Goal: Task Accomplishment & Management: Complete application form

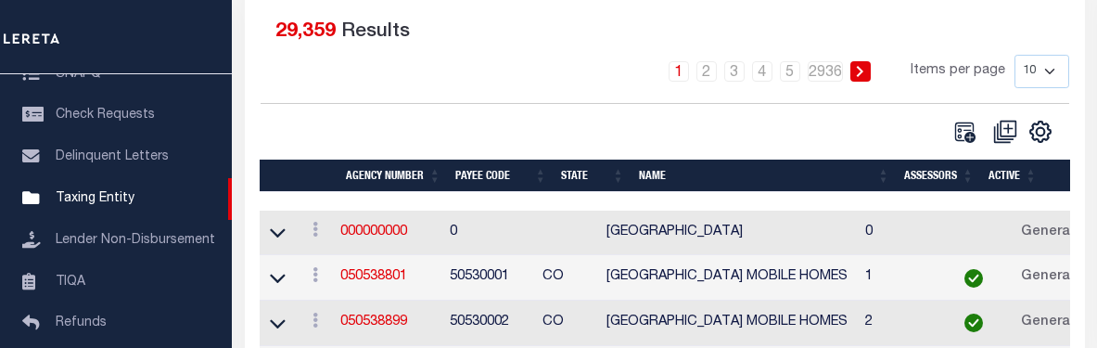
scroll to position [371, 0]
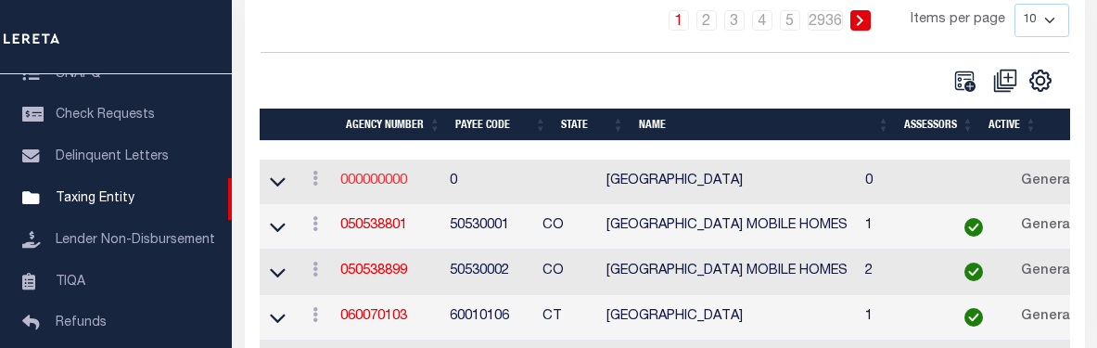
click at [377, 182] on link "000000000" at bounding box center [373, 180] width 67 height 13
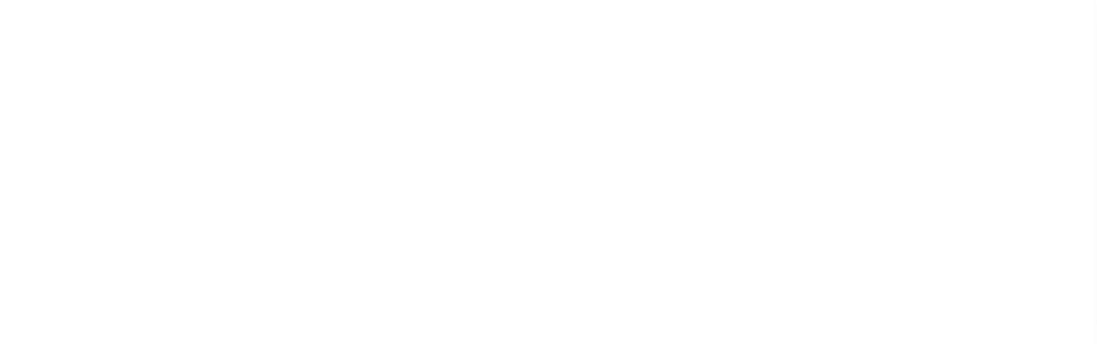
select select
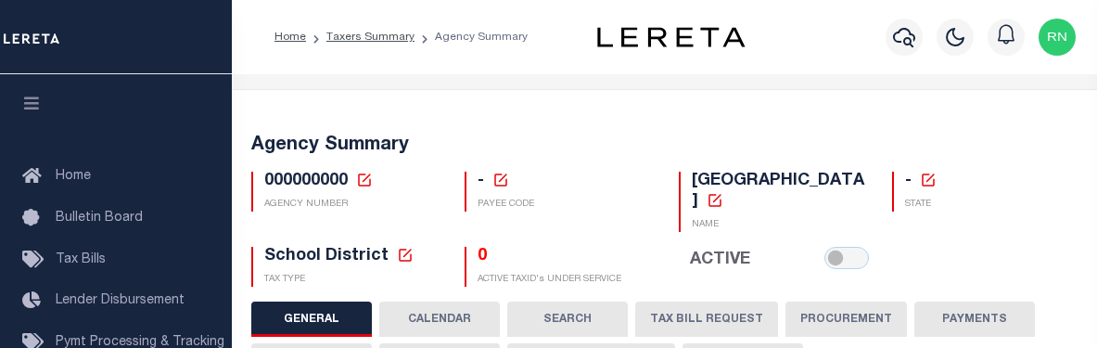
click at [364, 175] on icon at bounding box center [364, 180] width 17 height 17
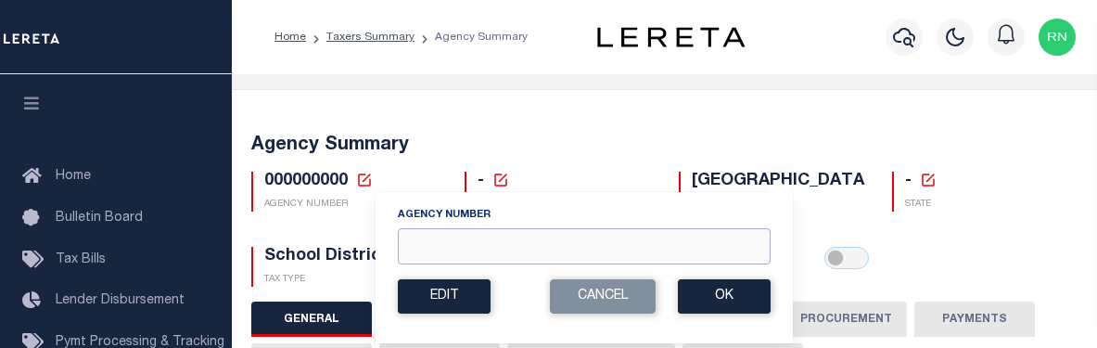
click at [422, 250] on input "Agency Number" at bounding box center [584, 246] width 373 height 36
type input "110330000"
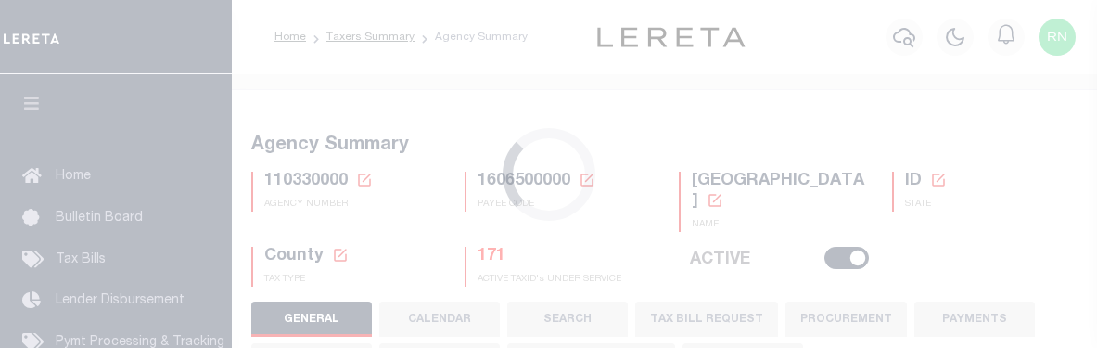
select select
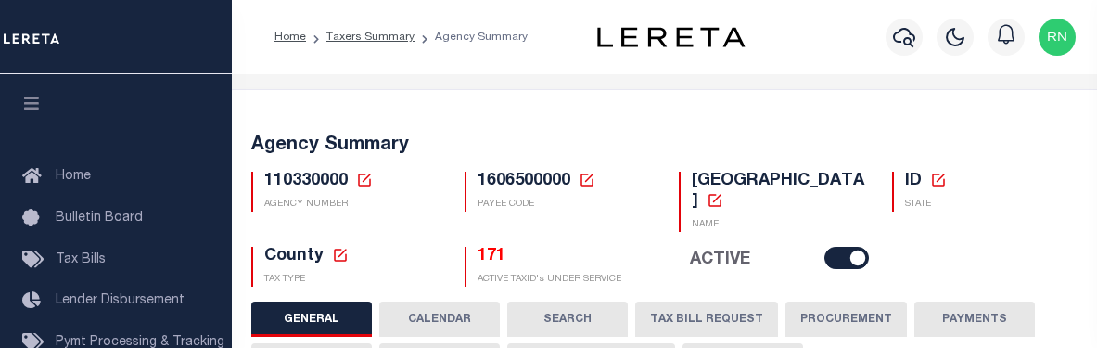
scroll to position [93, 0]
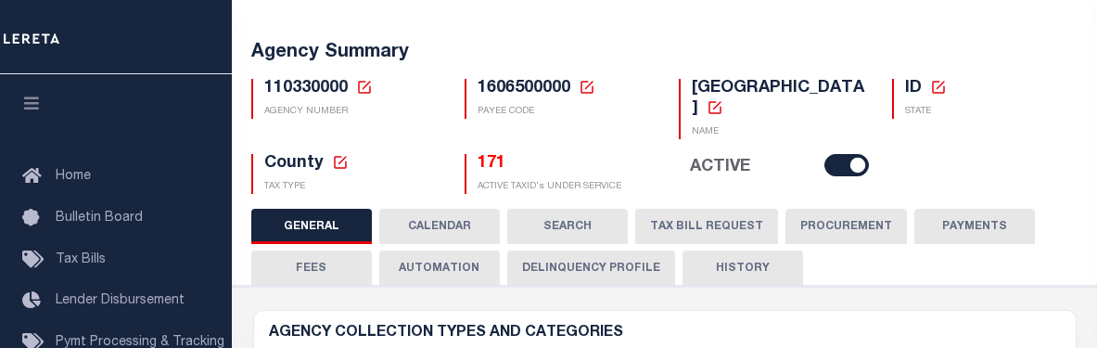
click at [691, 229] on button "TAX BILL REQUEST" at bounding box center [706, 226] width 143 height 35
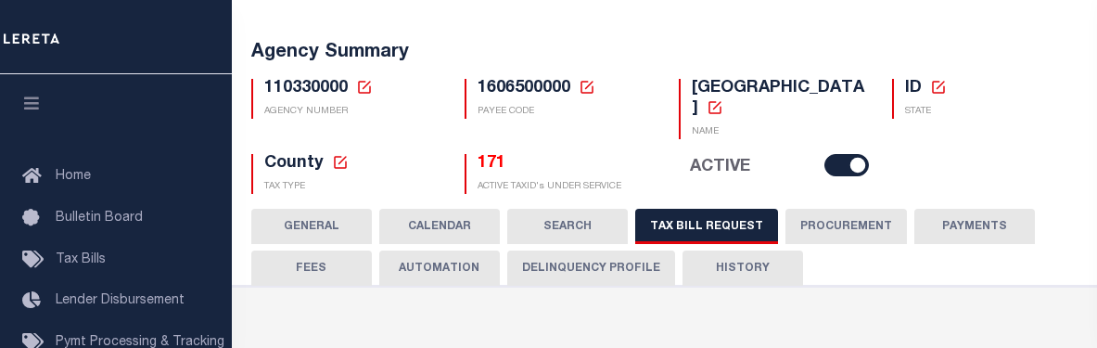
checkbox input "false"
select select "16"
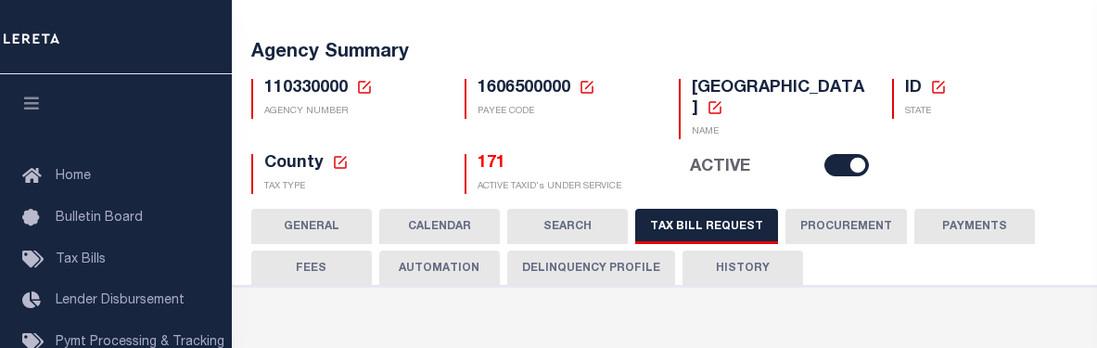
select select "true"
select select "14"
select select
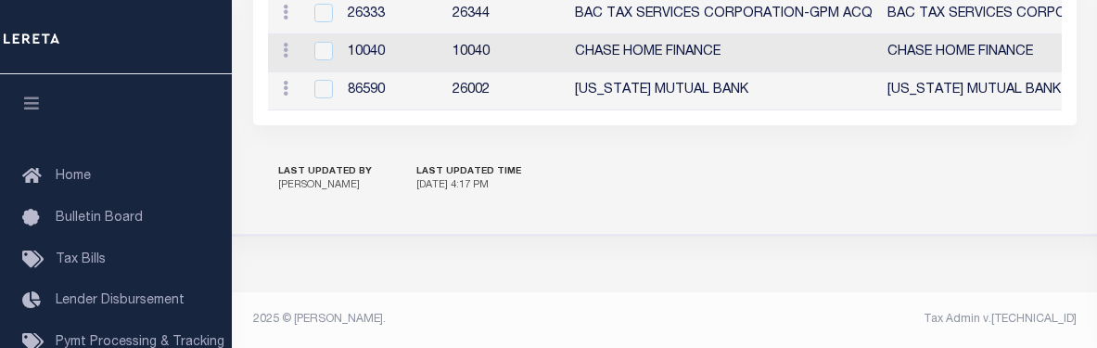
scroll to position [2759, 0]
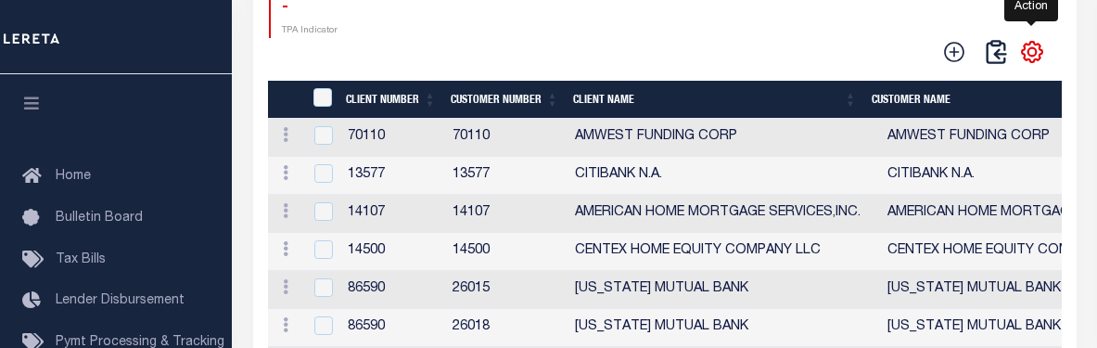
click at [1025, 62] on icon "" at bounding box center [1032, 52] width 20 height 20
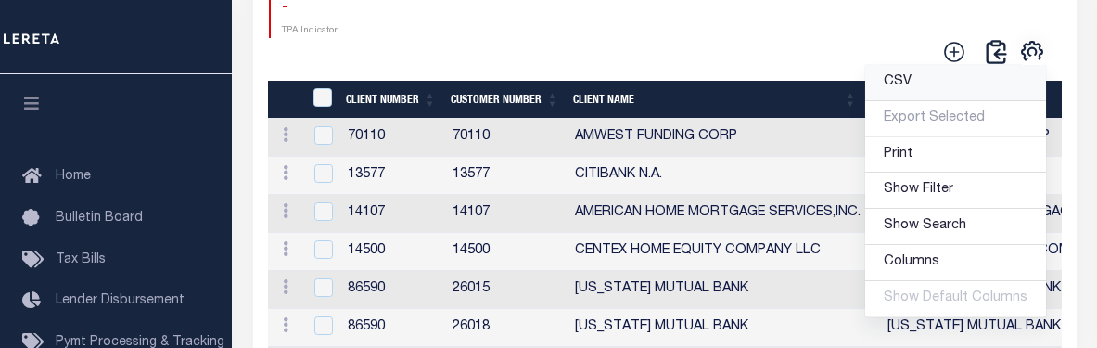
click at [966, 101] on link "CSV" at bounding box center [955, 83] width 181 height 36
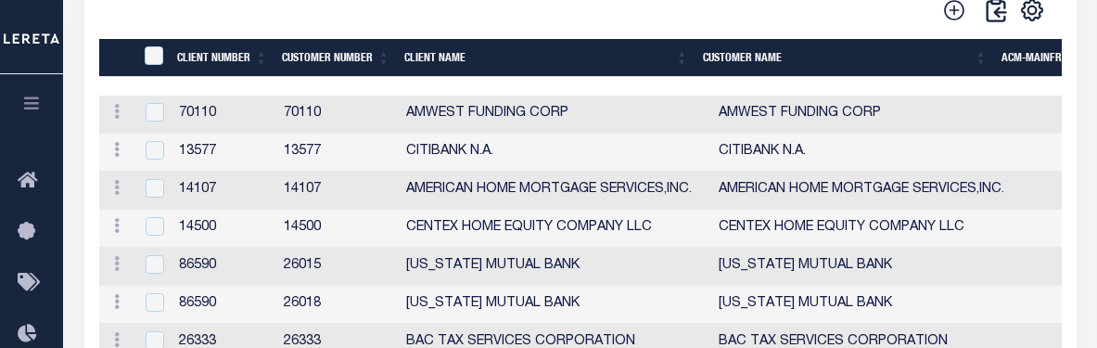
scroll to position [2826, 0]
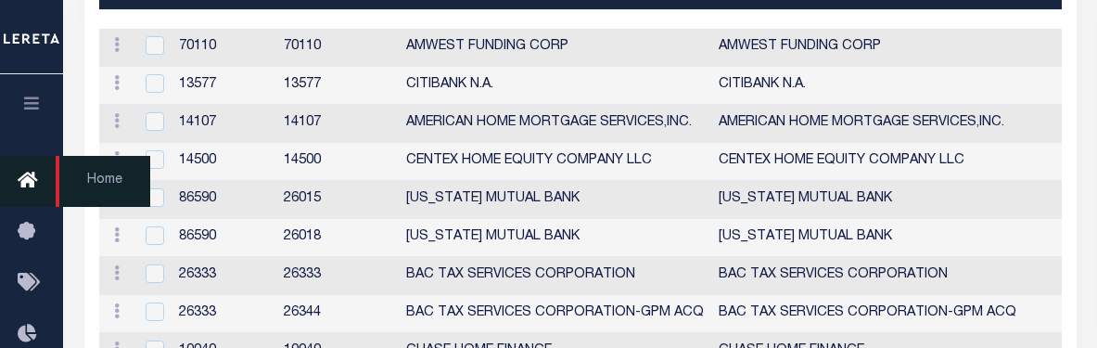
click at [44, 178] on icon at bounding box center [33, 181] width 30 height 23
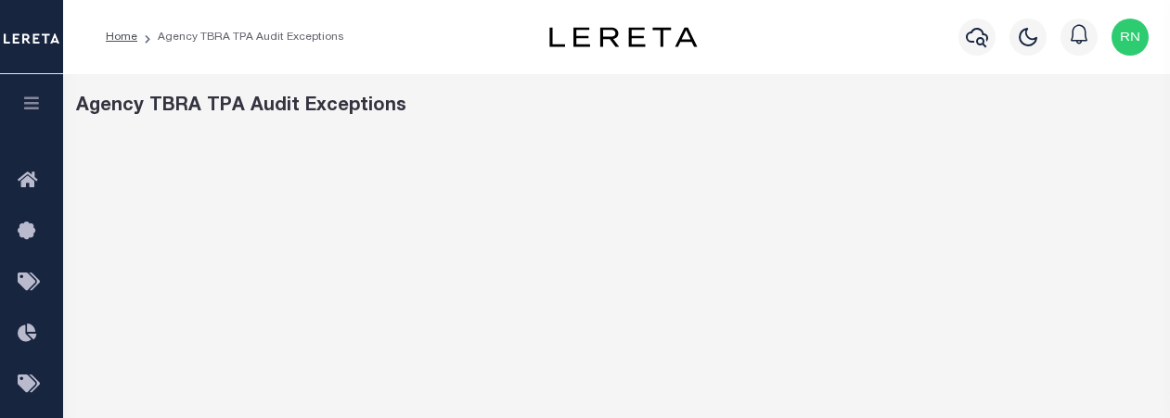
click at [44, 96] on button "button" at bounding box center [31, 105] width 63 height 63
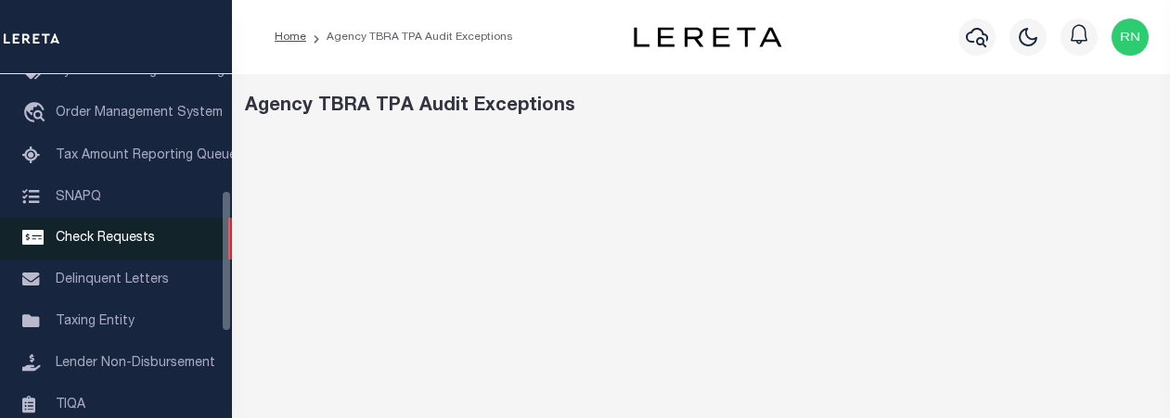
scroll to position [278, 0]
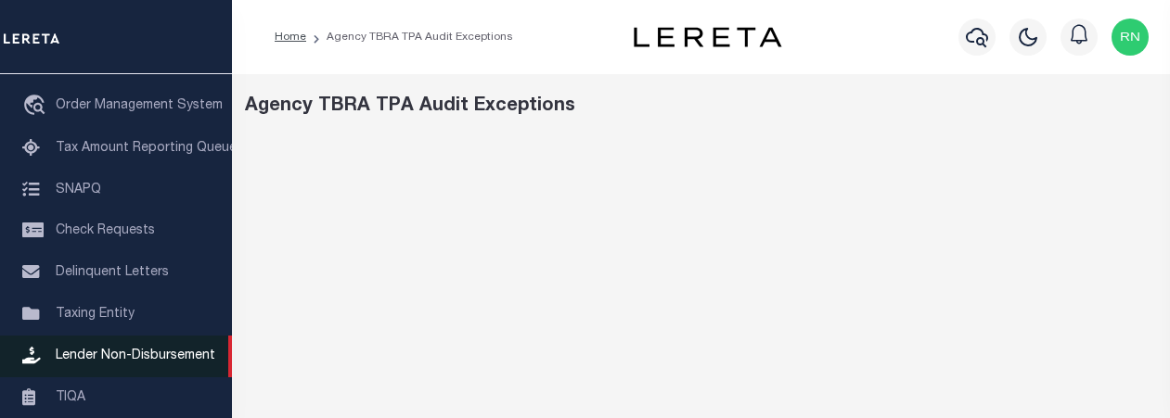
click at [100, 315] on span "Taxing Entity" at bounding box center [95, 314] width 79 height 13
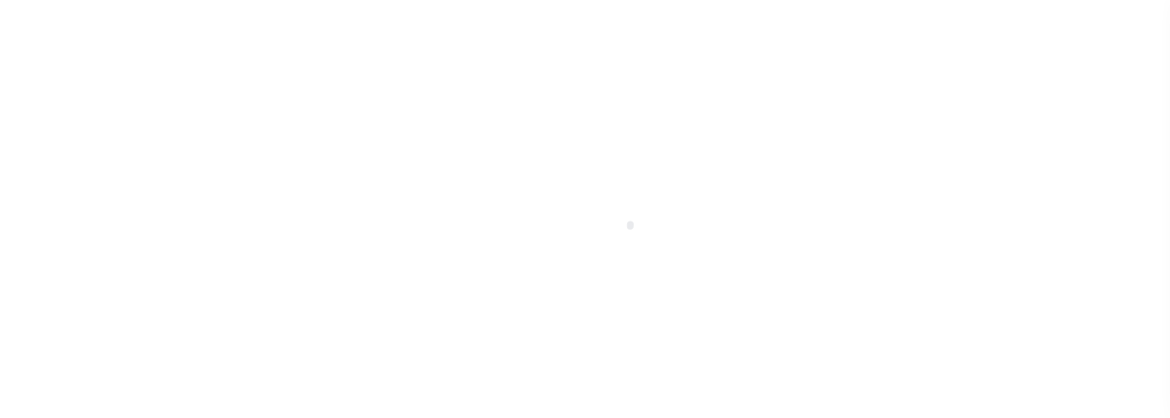
scroll to position [394, 0]
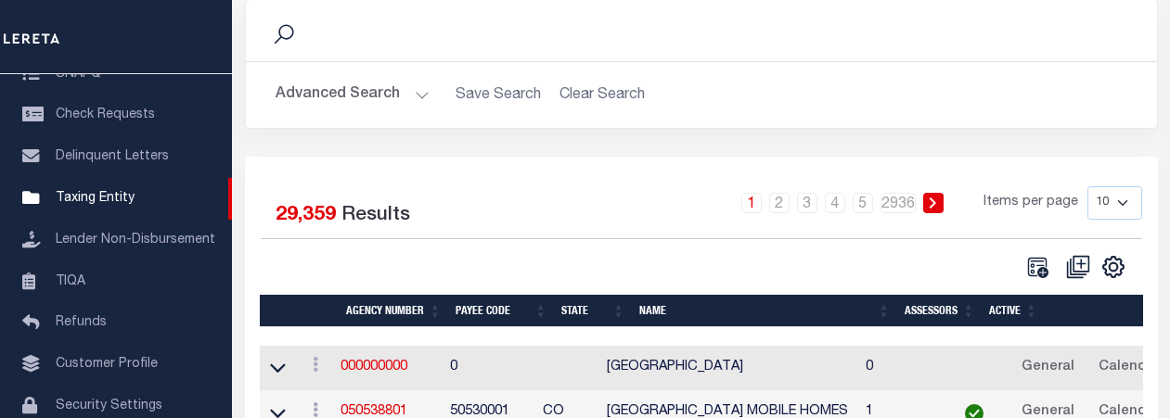
scroll to position [186, 0]
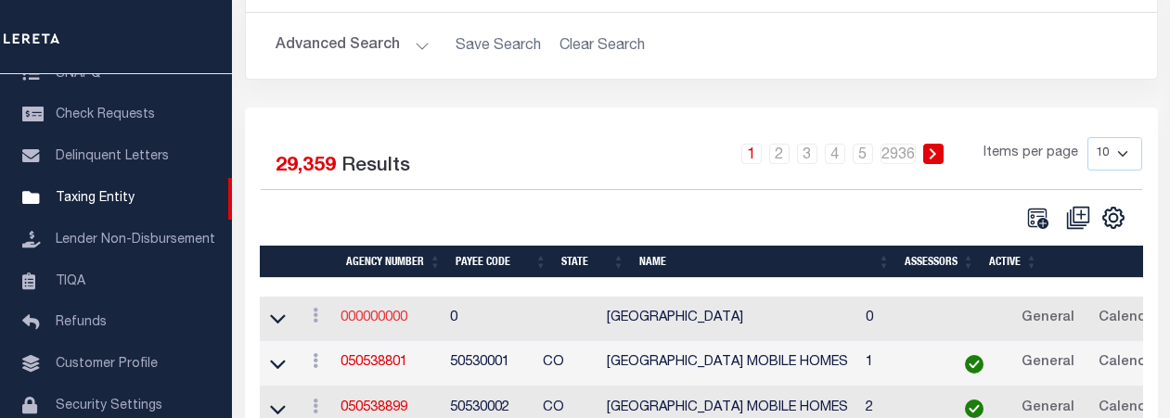
click at [388, 325] on link "000000000" at bounding box center [373, 318] width 67 height 13
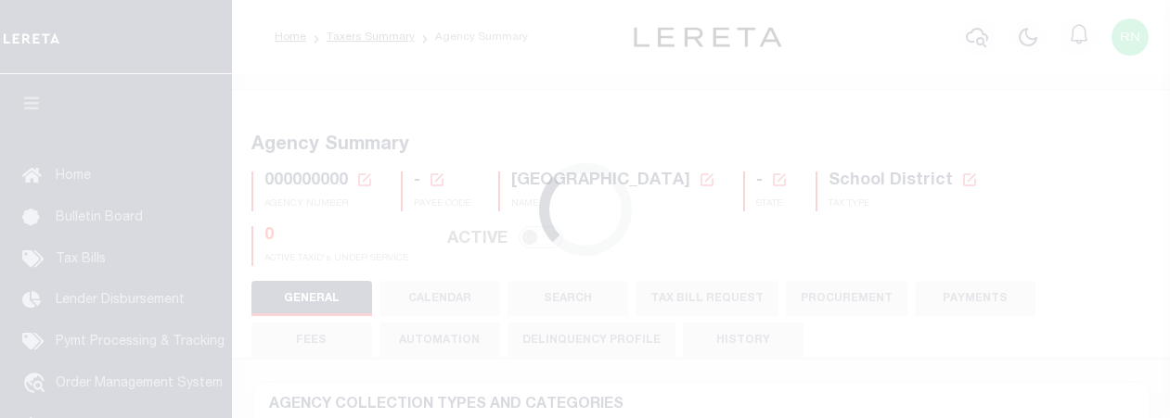
select select
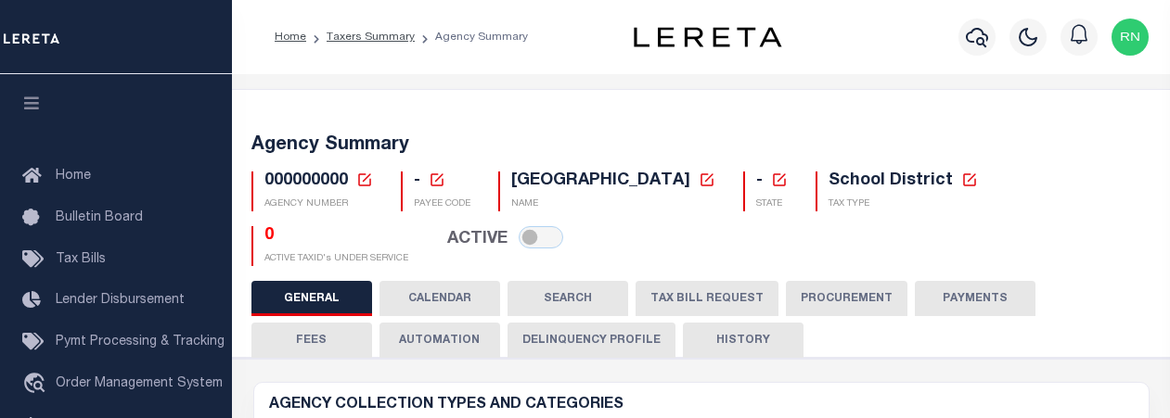
click at [359, 179] on icon at bounding box center [364, 179] width 13 height 13
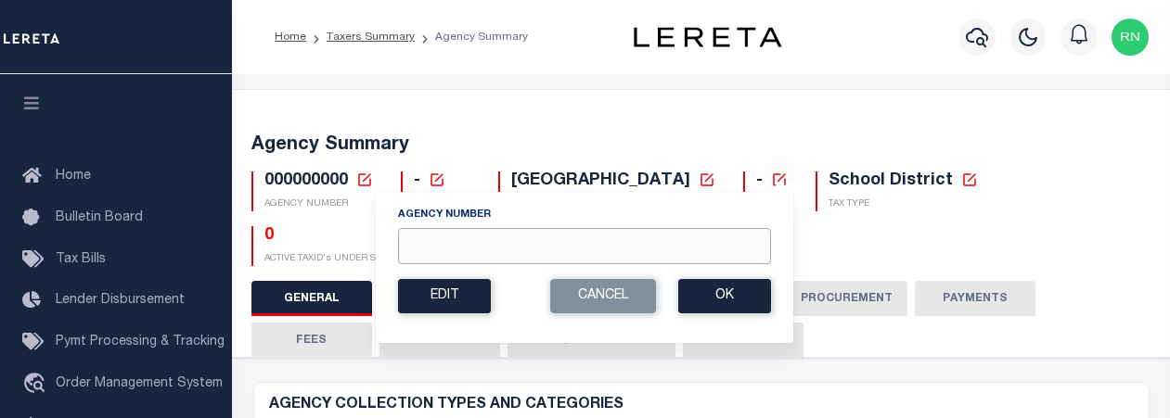
drag, startPoint x: 455, startPoint y: 245, endPoint x: 444, endPoint y: 244, distance: 10.2
click at [455, 245] on input "Agency Number" at bounding box center [584, 246] width 373 height 36
type input "010160000"
click at [694, 288] on button "Ok" at bounding box center [724, 296] width 93 height 34
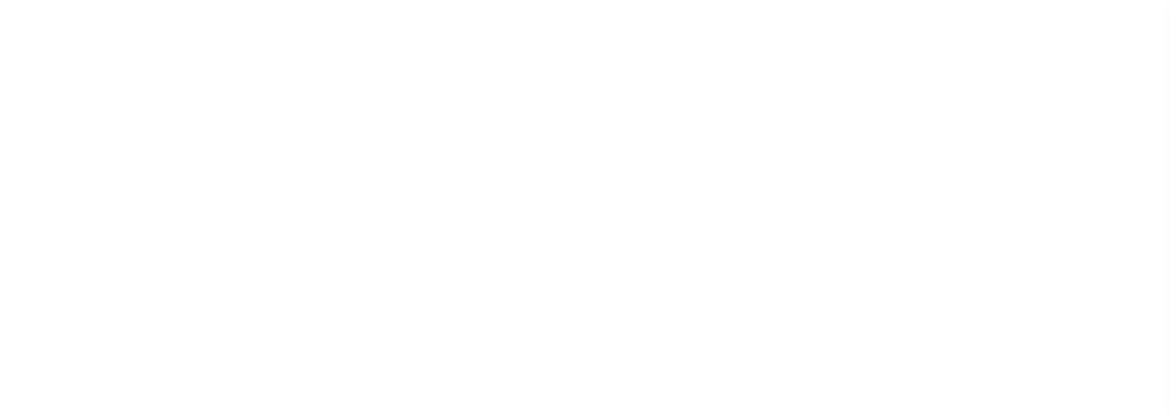
select select
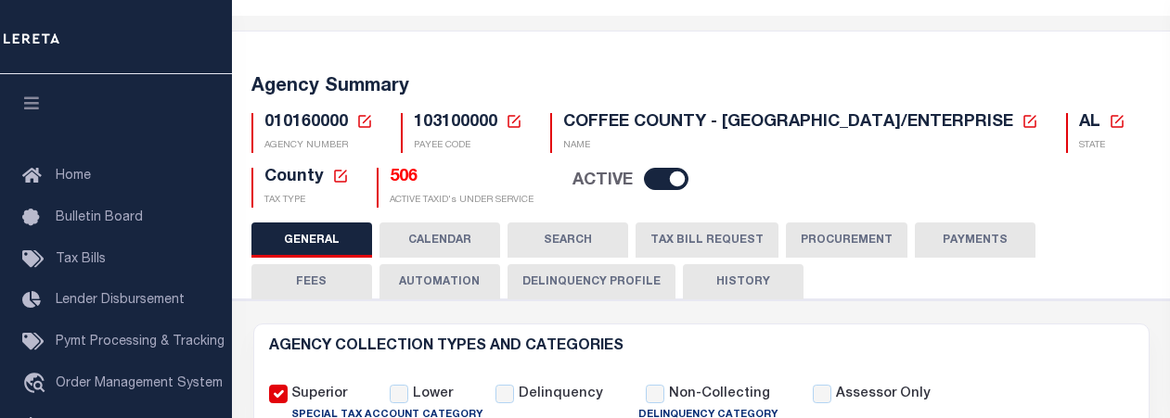
scroll to position [56, 0]
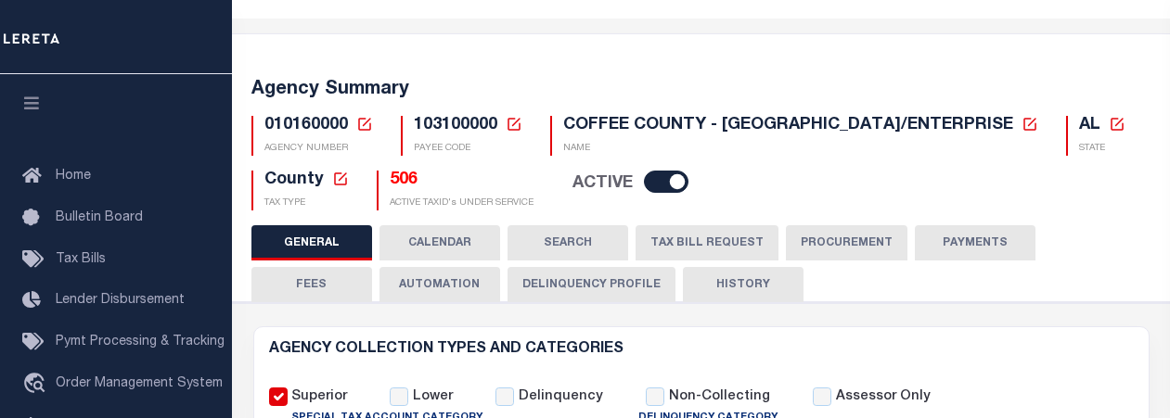
click at [684, 234] on button "TAX BILL REQUEST" at bounding box center [706, 242] width 143 height 35
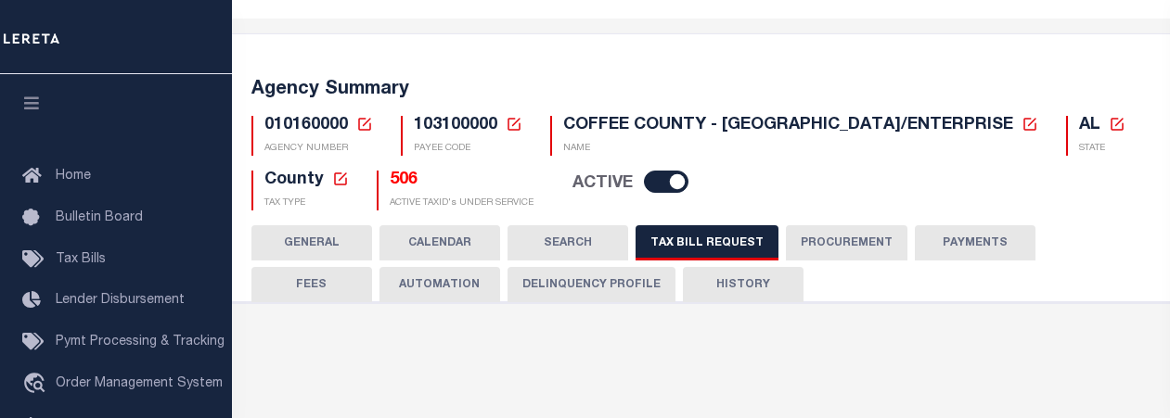
select select "27"
select select "16"
select select "true"
select select "14"
select select "1"
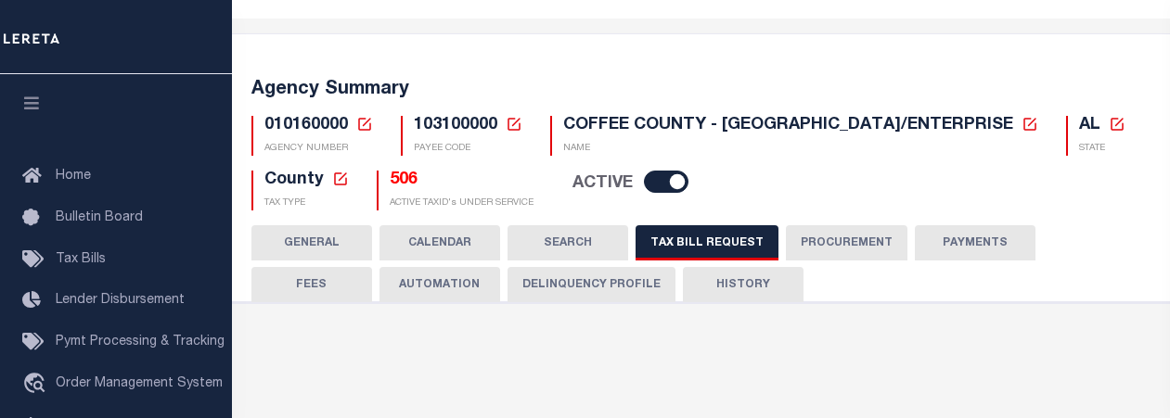
type input "5000-5999"
select select
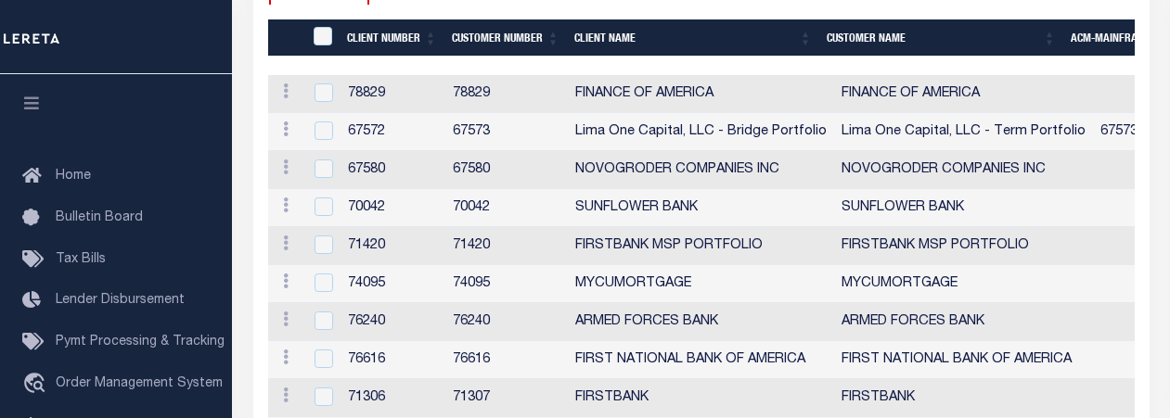
scroll to position [2348, 0]
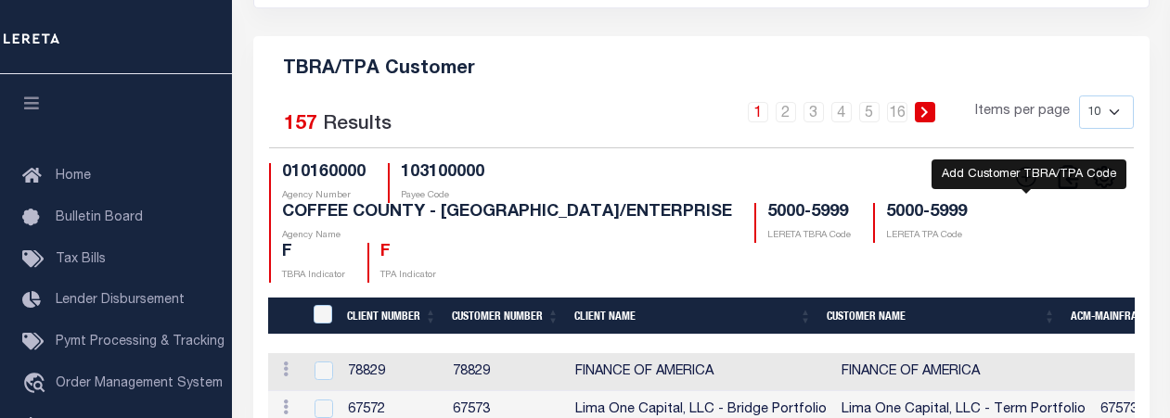
click at [1032, 189] on icon at bounding box center [1026, 177] width 24 height 24
checkbox input "true"
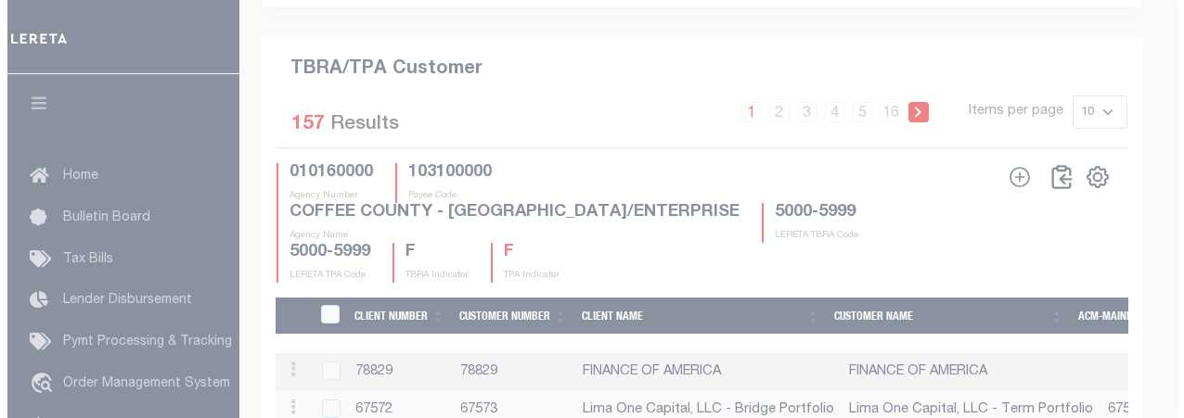
scroll to position [2324, 0]
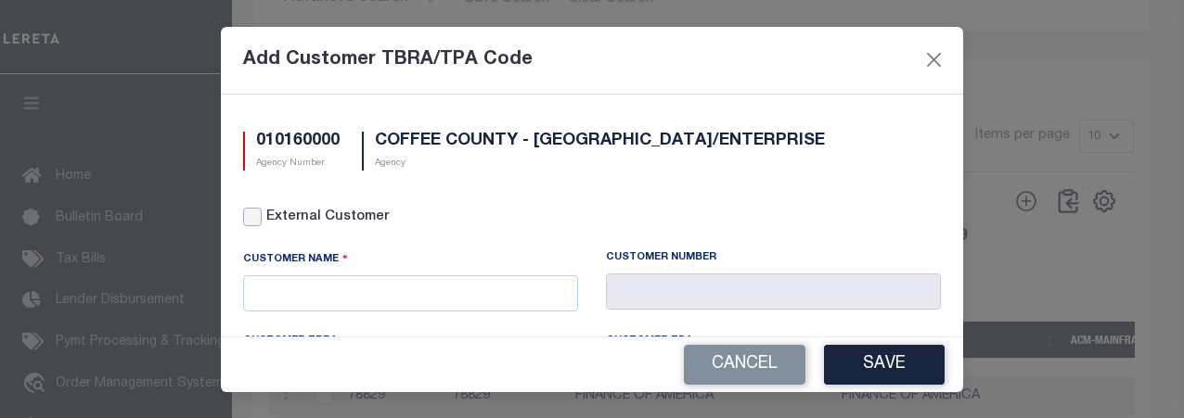
click at [257, 218] on input "External Customer" at bounding box center [252, 217] width 19 height 19
checkbox input "true"
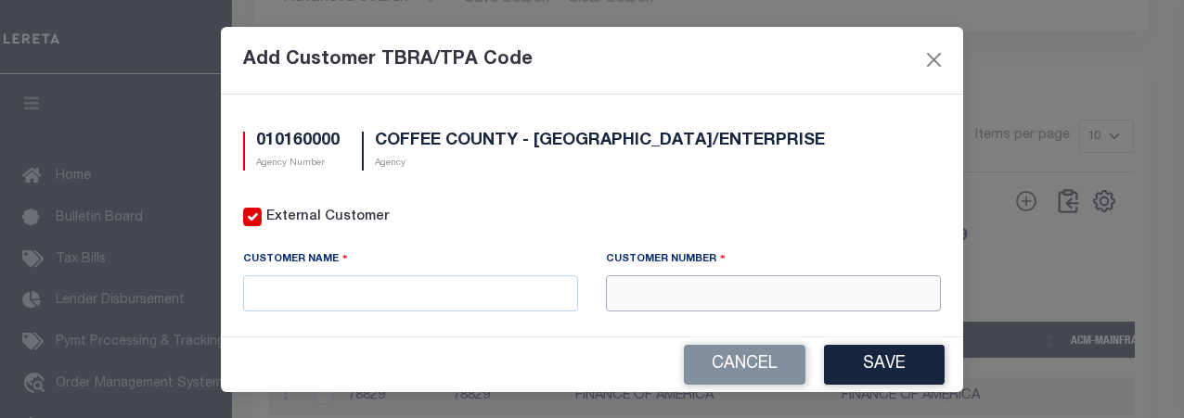
click at [647, 290] on input "text" at bounding box center [773, 294] width 335 height 36
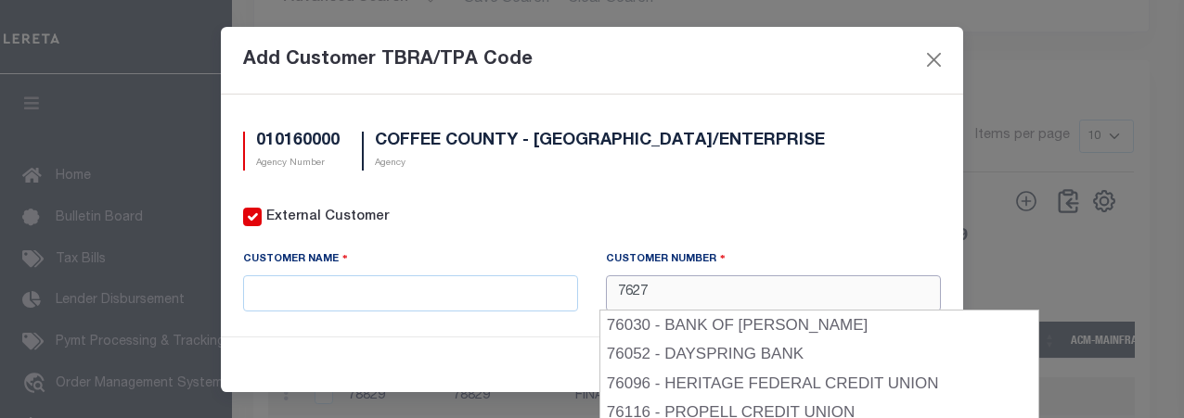
type input "76274"
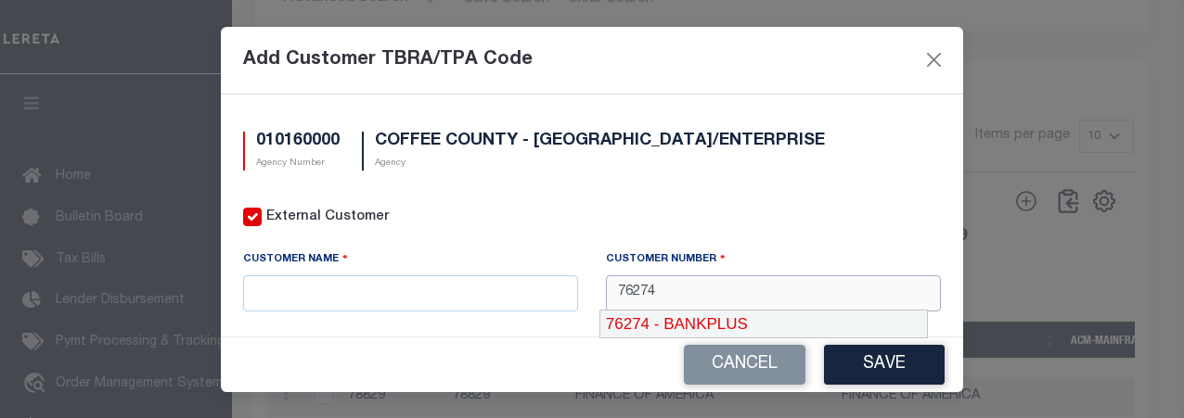
drag, startPoint x: 816, startPoint y: 330, endPoint x: 761, endPoint y: 300, distance: 63.5
click at [815, 330] on div "76274 - BANKPLUS" at bounding box center [763, 325] width 328 height 30
type input "BANKPLUS"
type input "76274"
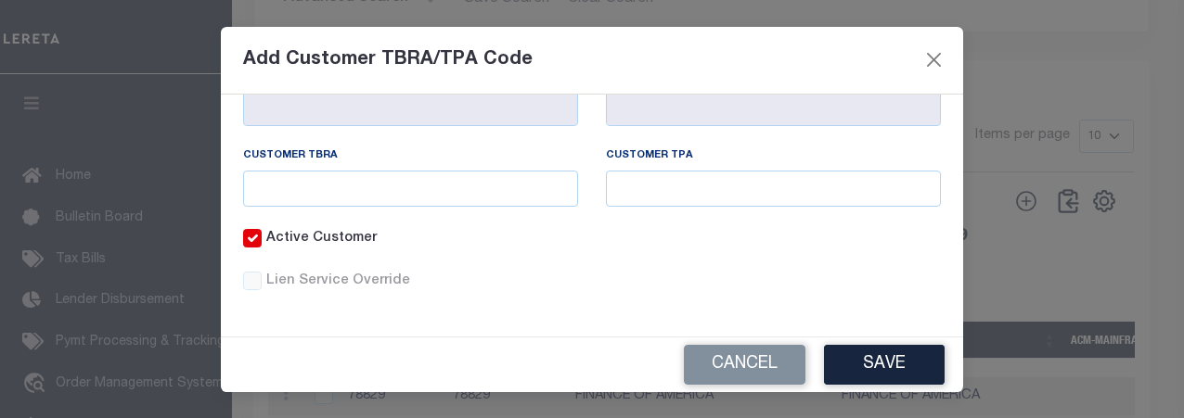
scroll to position [353, 0]
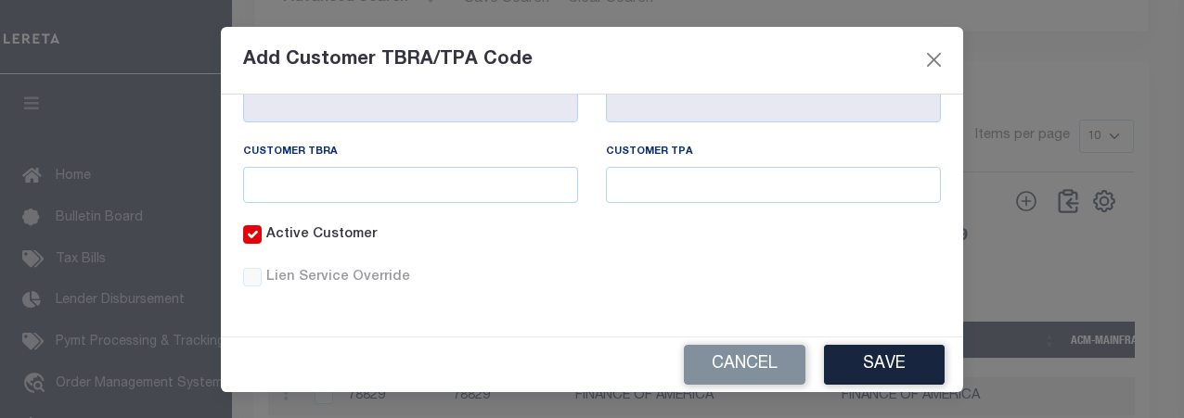
type input "76274"
click at [483, 188] on input "text" at bounding box center [410, 185] width 335 height 36
type input "5112"
click at [903, 361] on button "Save" at bounding box center [884, 365] width 121 height 40
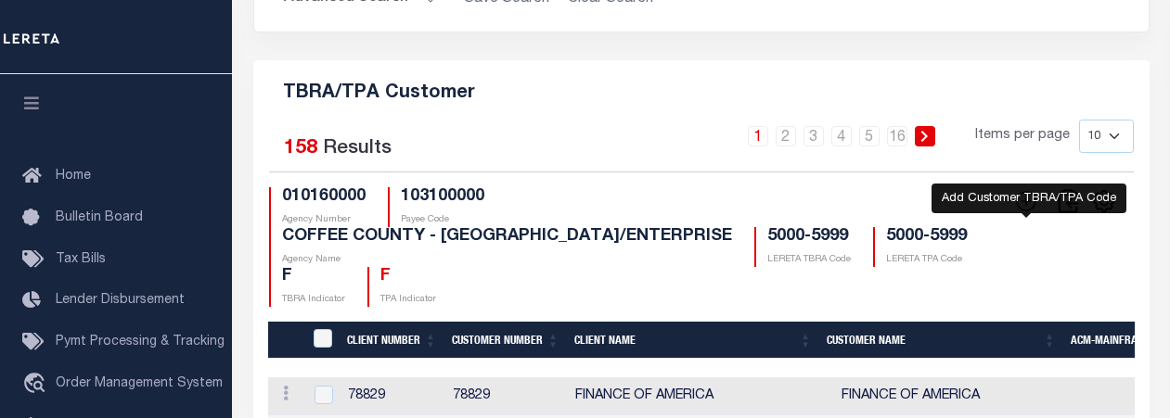
click at [1027, 213] on icon at bounding box center [1026, 201] width 24 height 24
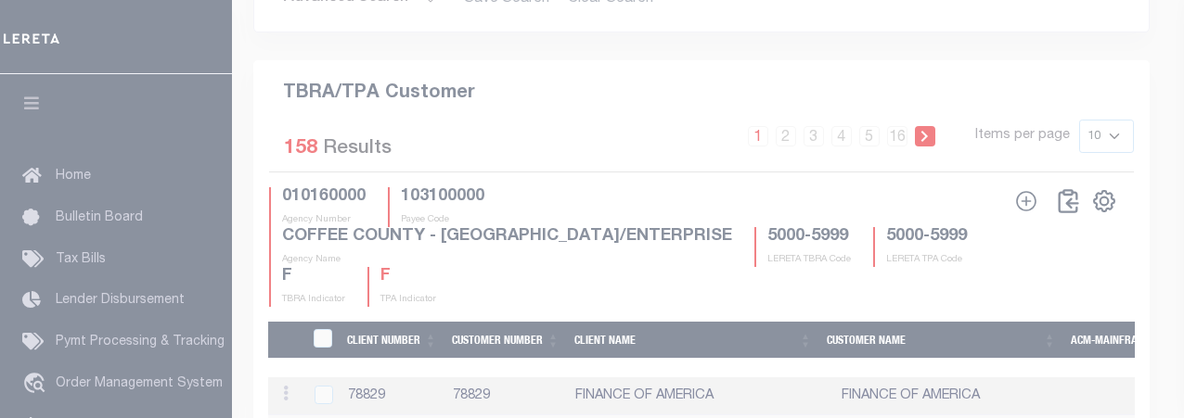
scroll to position [0, 0]
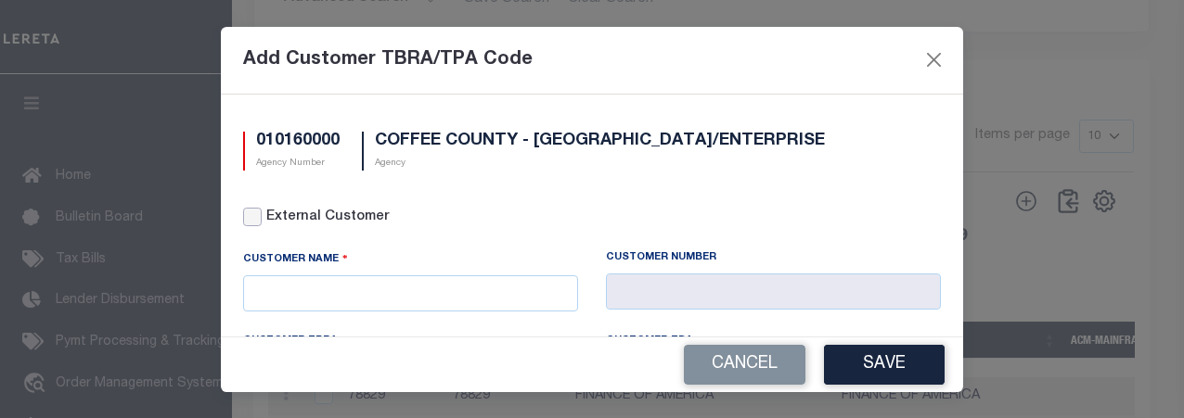
click at [256, 212] on input "External Customer" at bounding box center [252, 217] width 19 height 19
checkbox input "true"
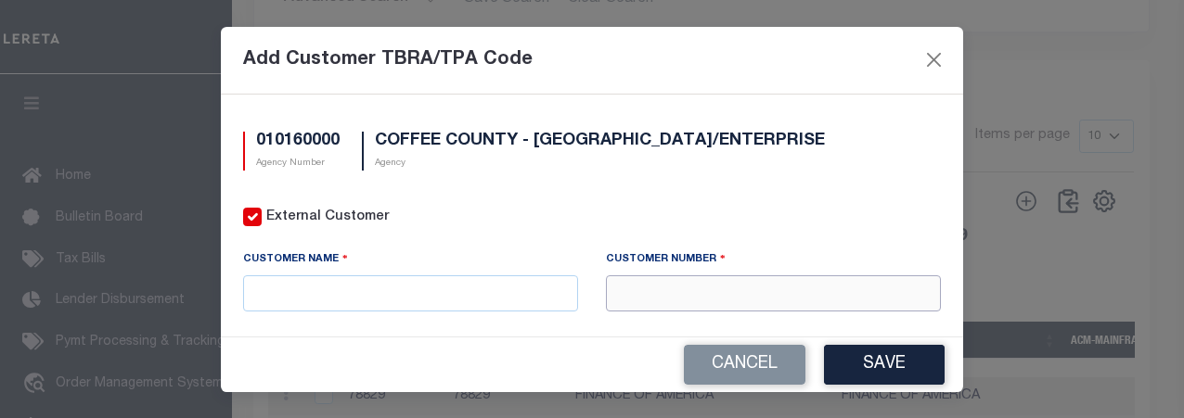
click at [727, 298] on input "text" at bounding box center [773, 294] width 335 height 36
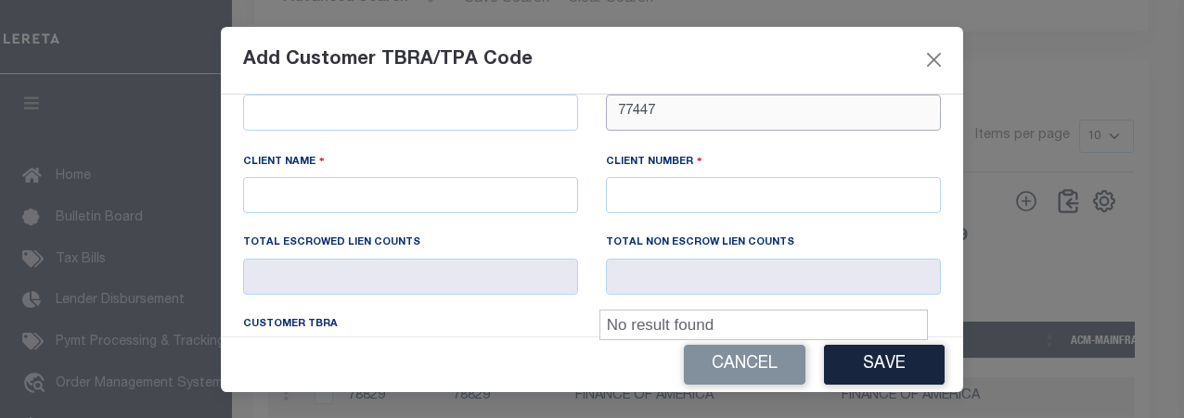
scroll to position [186, 0]
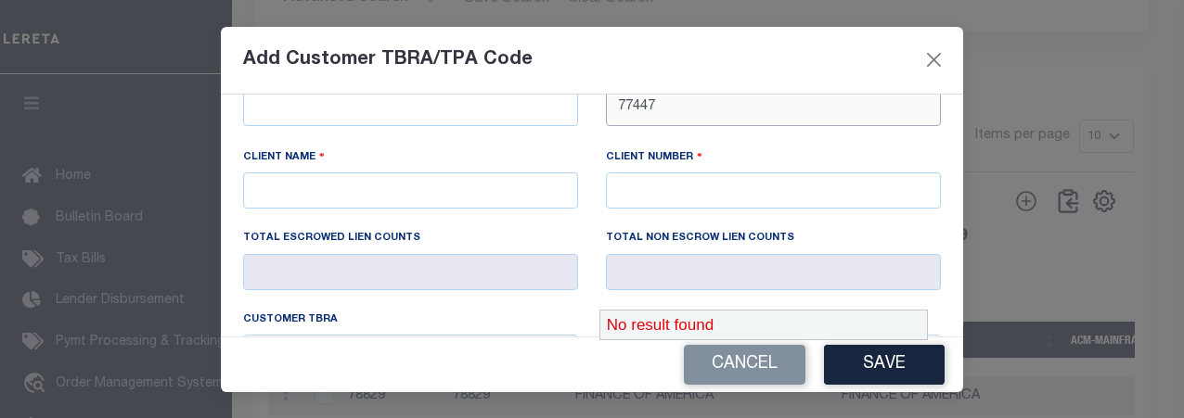
click at [719, 317] on div "No result found" at bounding box center [763, 326] width 327 height 30
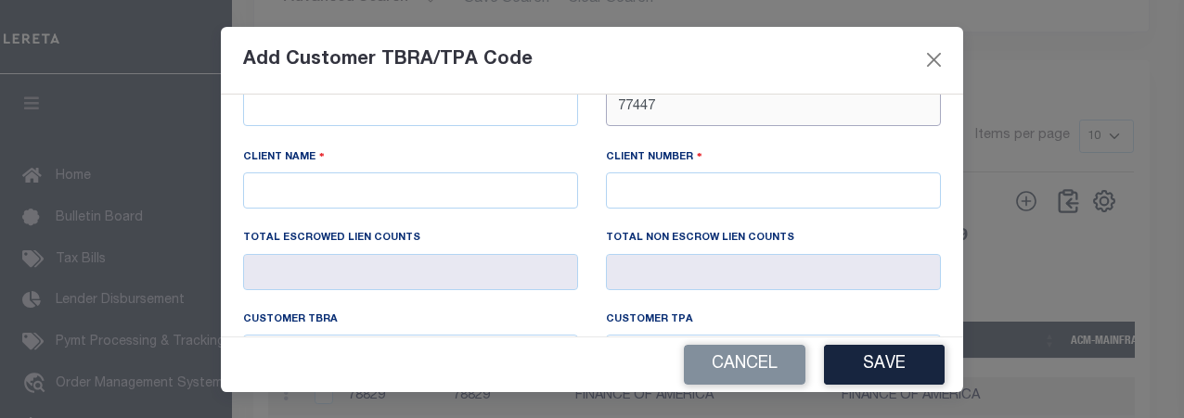
type input "77447"
click at [673, 187] on input "text" at bounding box center [773, 191] width 335 height 36
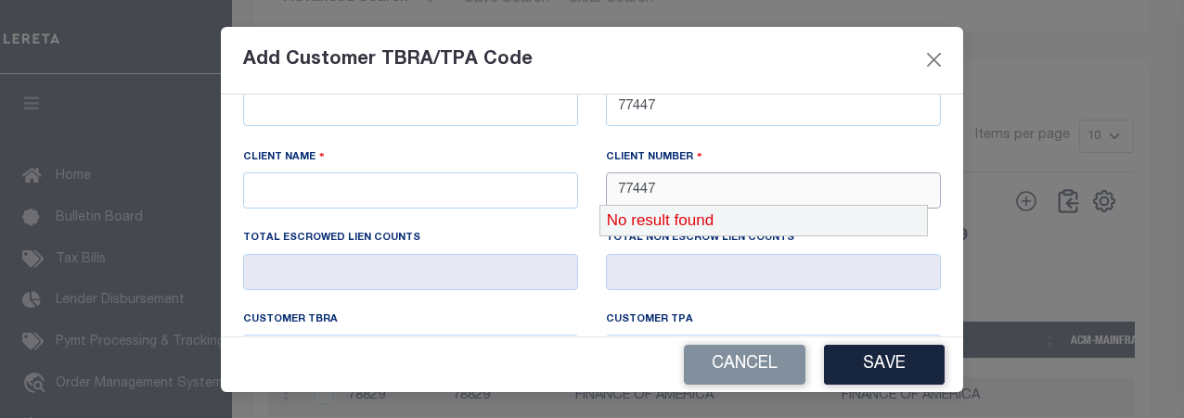
click at [745, 228] on div "No result found" at bounding box center [763, 221] width 327 height 30
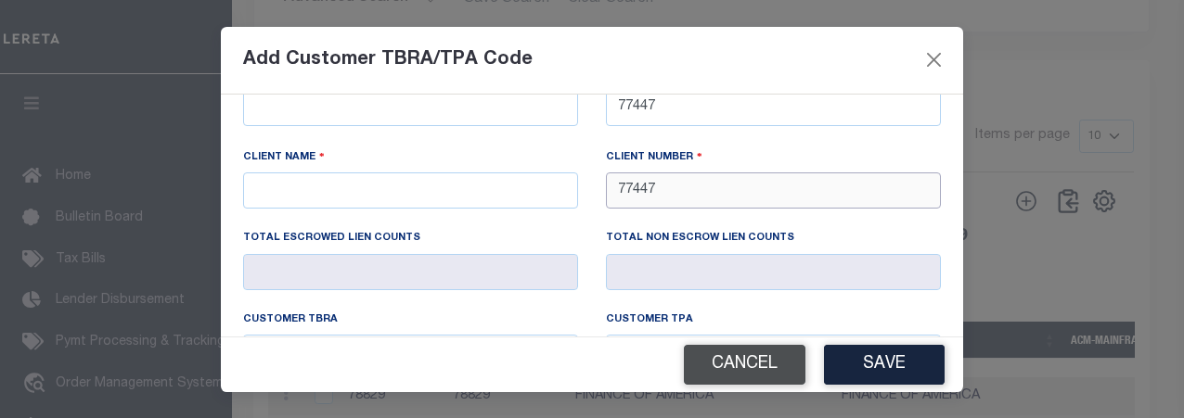
type input "77447"
click at [759, 348] on button "Cancel" at bounding box center [745, 365] width 122 height 40
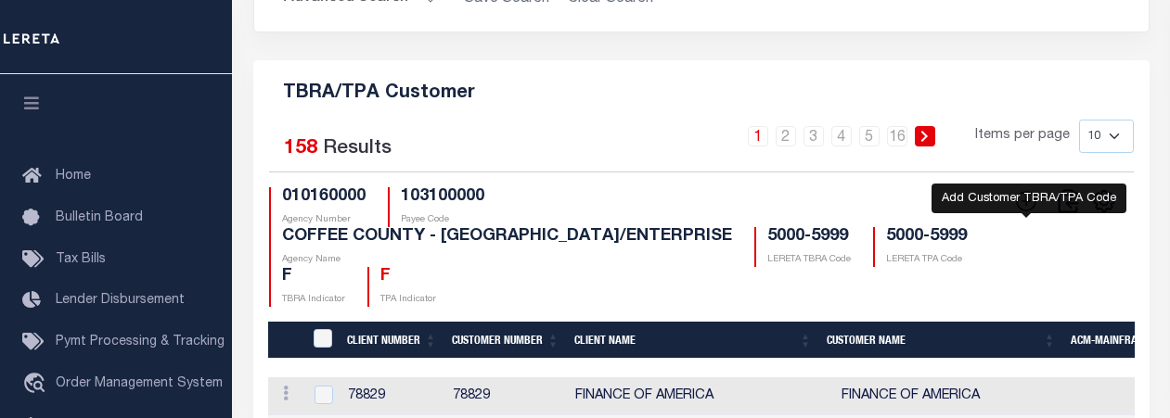
click at [1014, 213] on icon at bounding box center [1026, 201] width 24 height 24
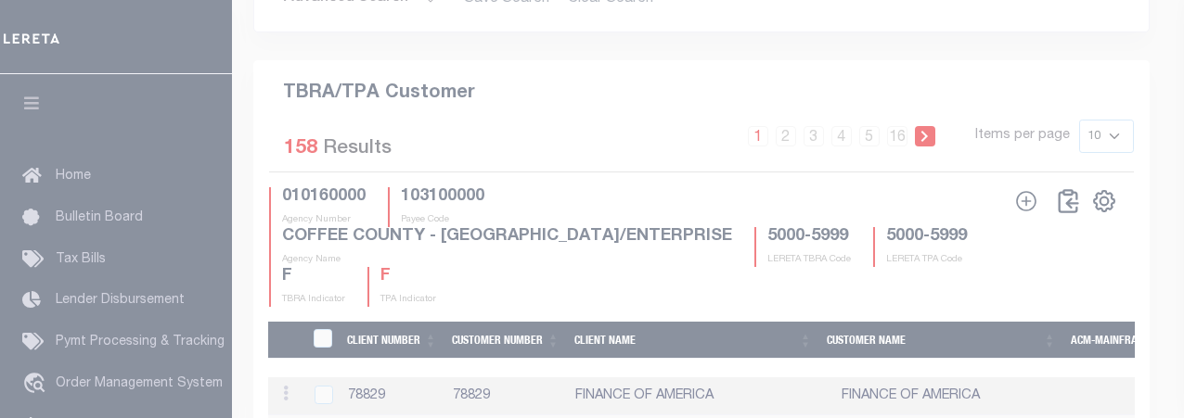
scroll to position [0, 0]
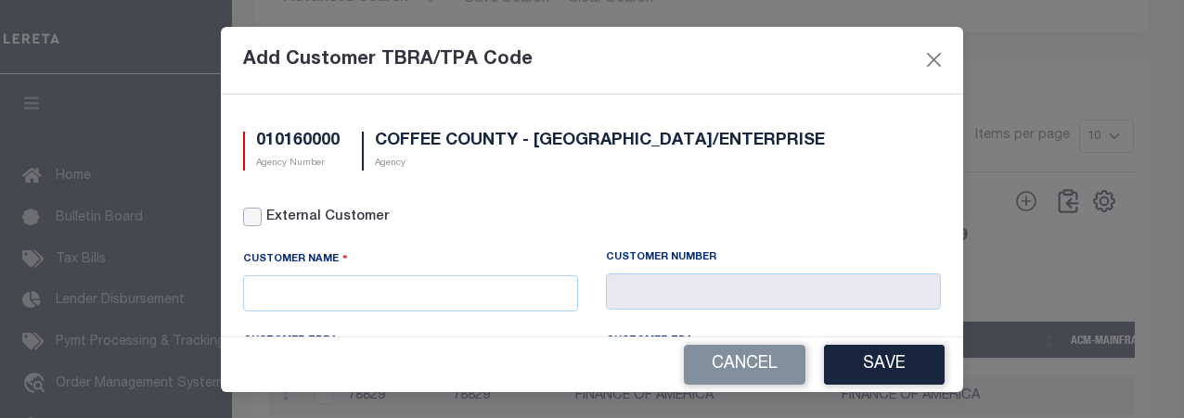
click at [245, 223] on input "External Customer" at bounding box center [252, 217] width 19 height 19
checkbox input "true"
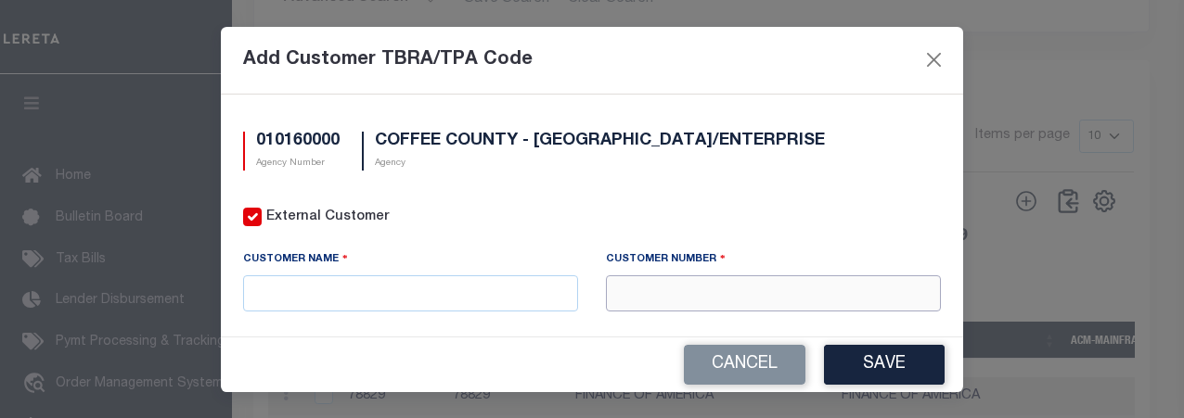
click at [674, 283] on input "text" at bounding box center [773, 294] width 335 height 36
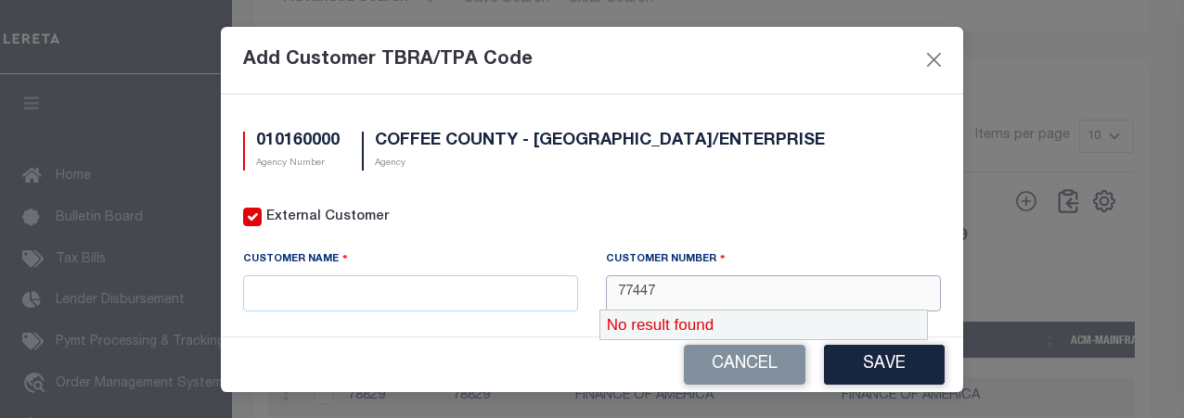
click at [684, 336] on div "No result found" at bounding box center [763, 326] width 327 height 30
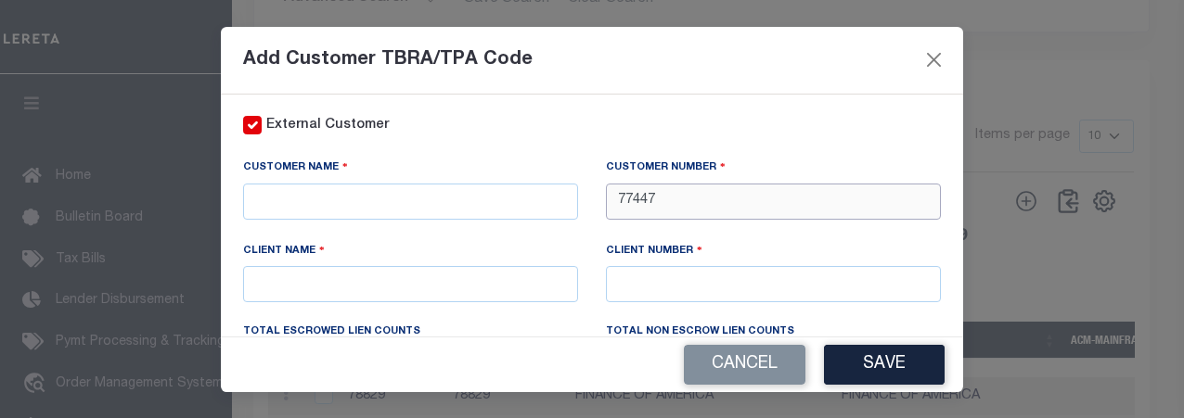
scroll to position [93, 0]
type input "77447"
click at [679, 285] on input "text" at bounding box center [773, 283] width 335 height 36
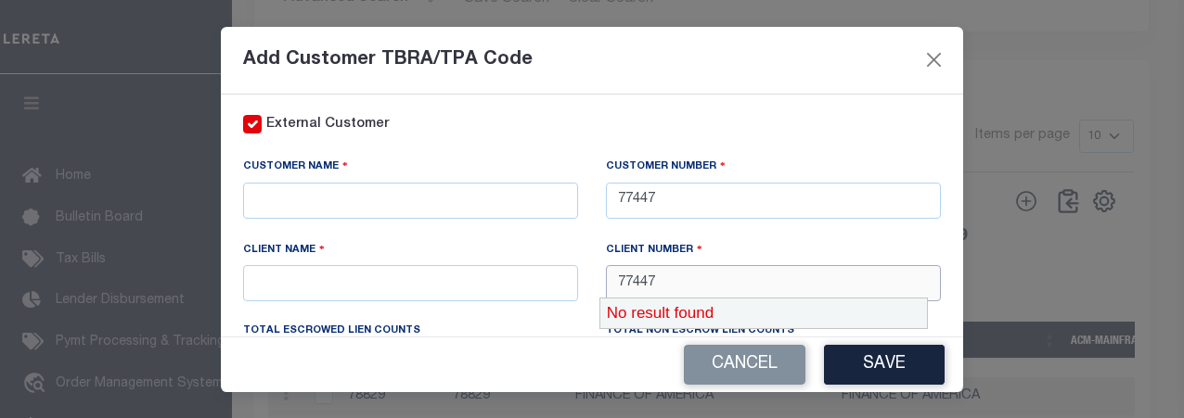
click at [712, 312] on div "No result found" at bounding box center [763, 314] width 327 height 30
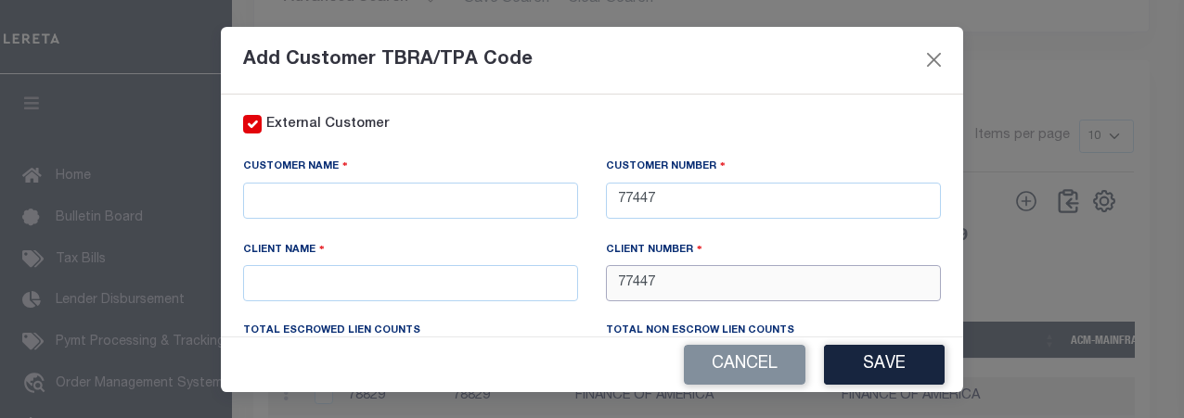
type input "77447"
click at [429, 206] on input "text" at bounding box center [410, 201] width 335 height 36
paste input "FIVE STAR CREDIT UNION"
type input "FIVE STAR CREDIT UNION"
click at [327, 281] on input "text" at bounding box center [410, 283] width 335 height 36
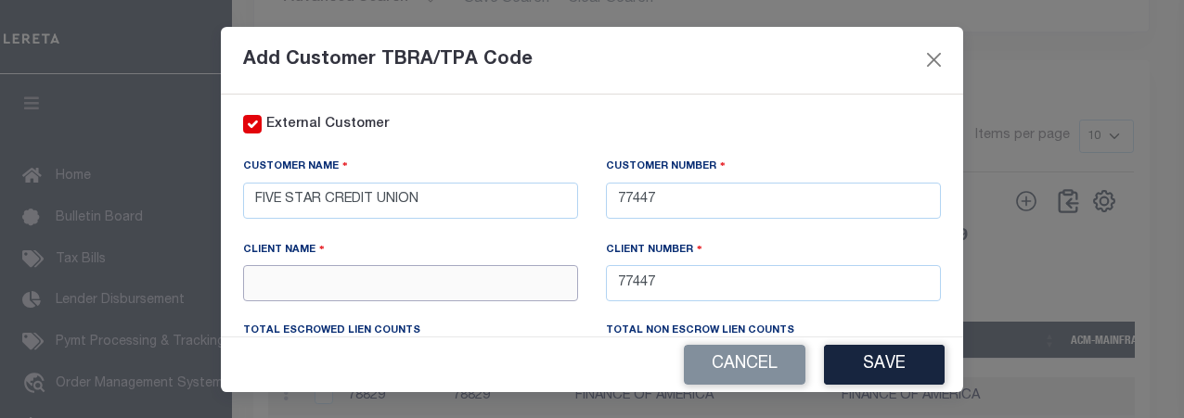
paste input "FIVE STAR CREDIT UNION"
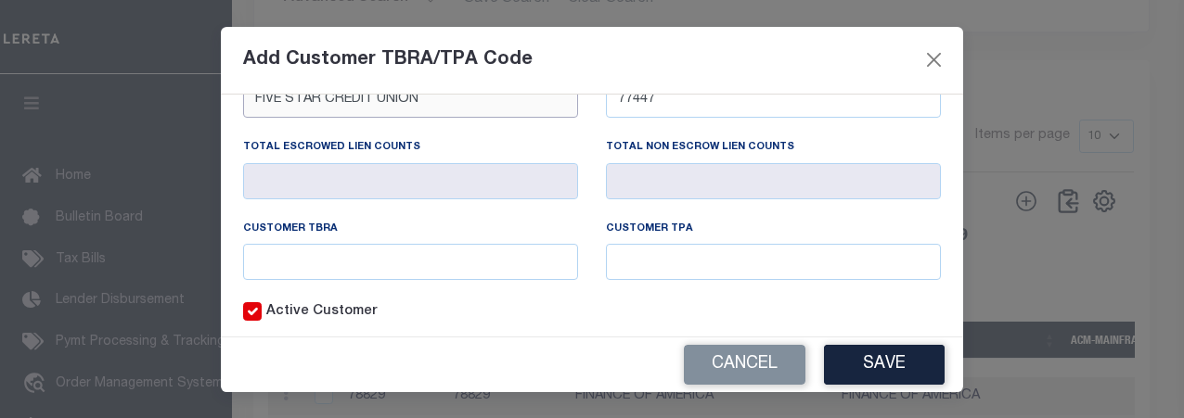
scroll to position [278, 0]
type input "FIVE STAR CREDIT UNION"
click at [442, 250] on input "text" at bounding box center [410, 260] width 335 height 36
type input "5113"
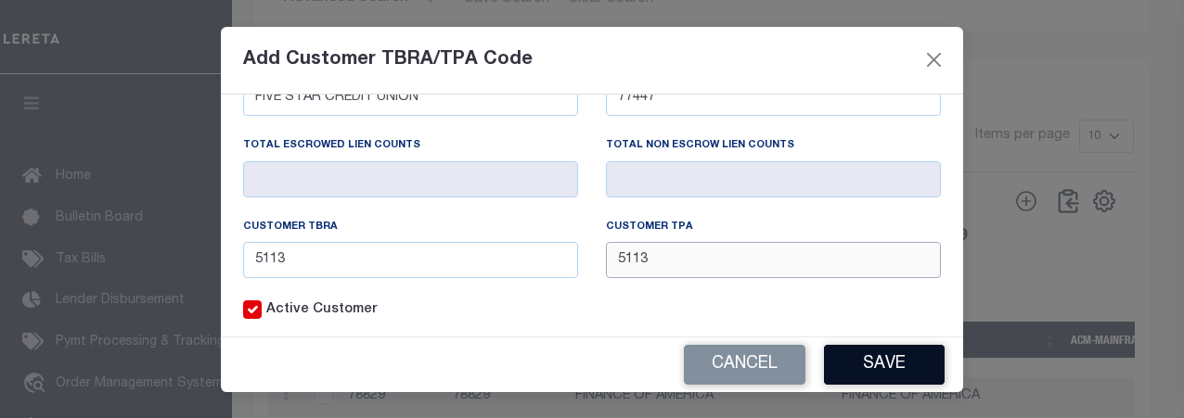
type input "5113"
click at [839, 357] on button "Save" at bounding box center [884, 365] width 121 height 40
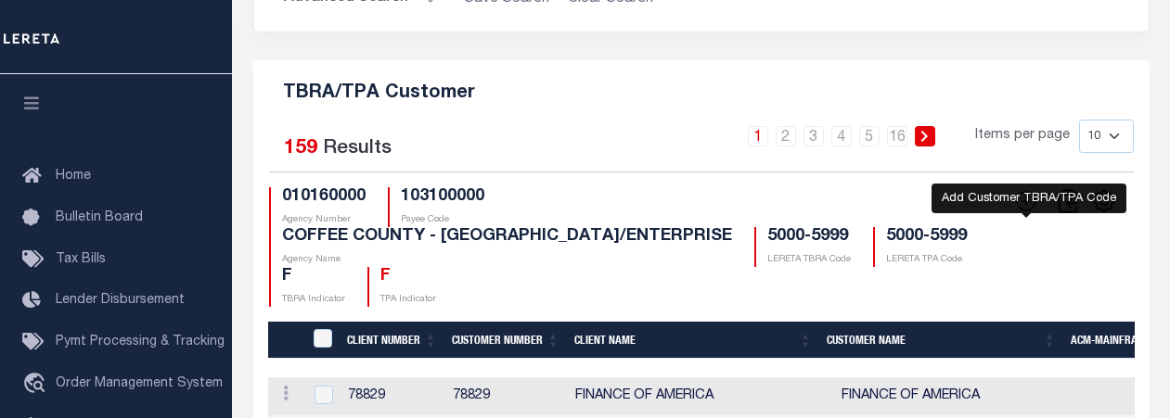
click at [1028, 213] on icon at bounding box center [1026, 201] width 24 height 24
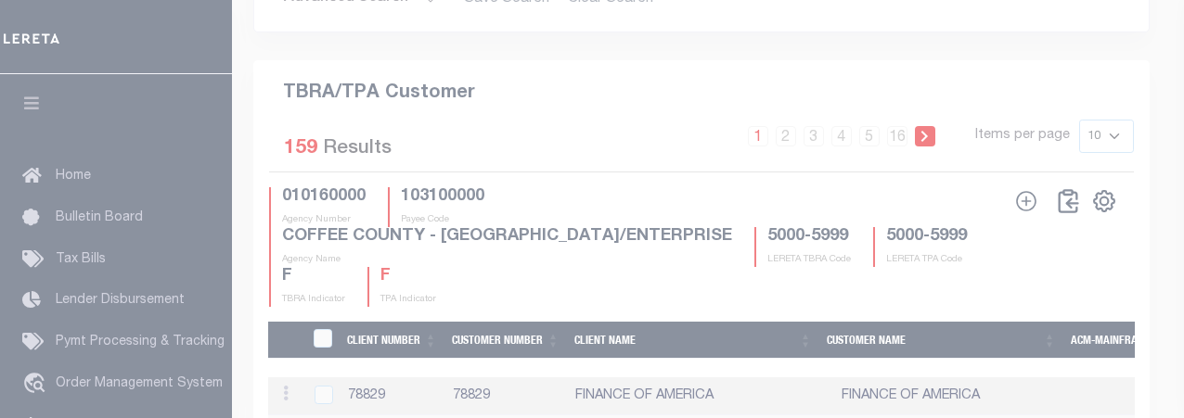
scroll to position [0, 0]
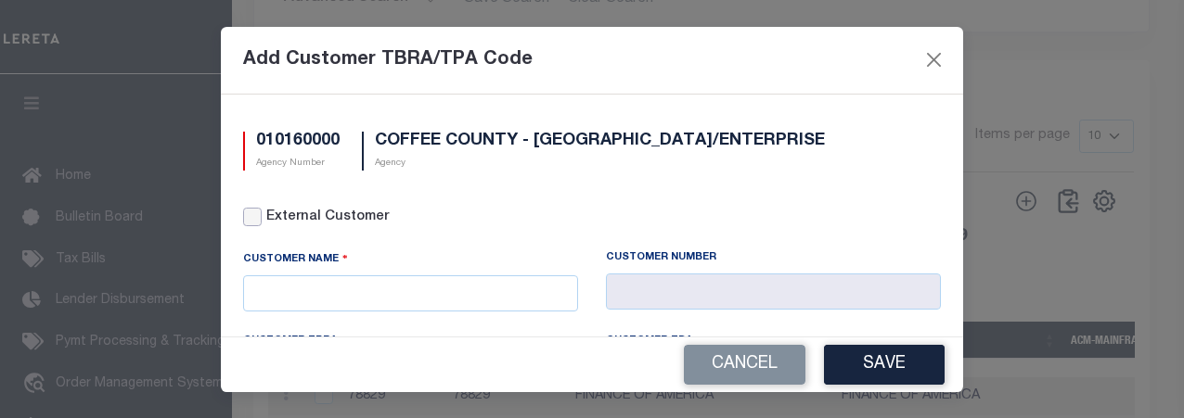
drag, startPoint x: 258, startPoint y: 217, endPoint x: 346, endPoint y: 228, distance: 88.8
click at [259, 217] on input "External Customer" at bounding box center [252, 217] width 19 height 19
checkbox input "true"
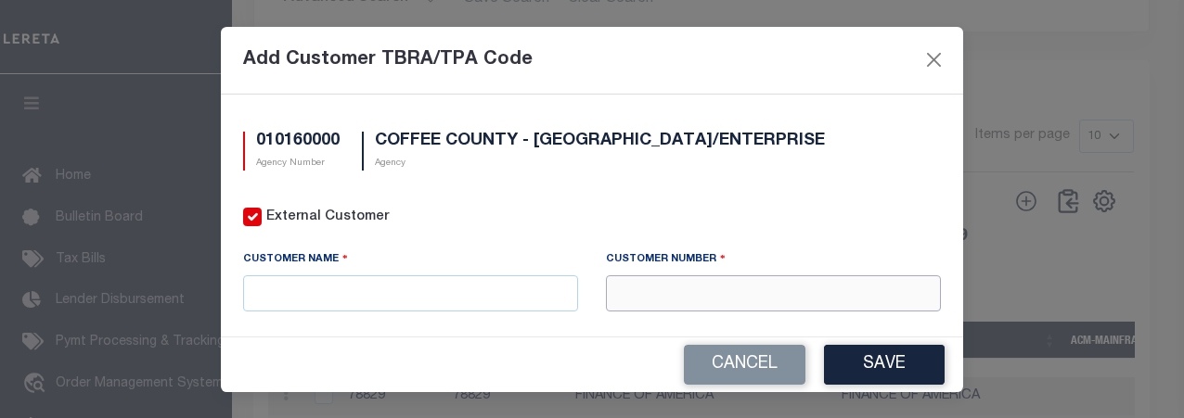
click at [732, 291] on input "text" at bounding box center [773, 294] width 335 height 36
click at [660, 289] on input "text" at bounding box center [773, 294] width 335 height 36
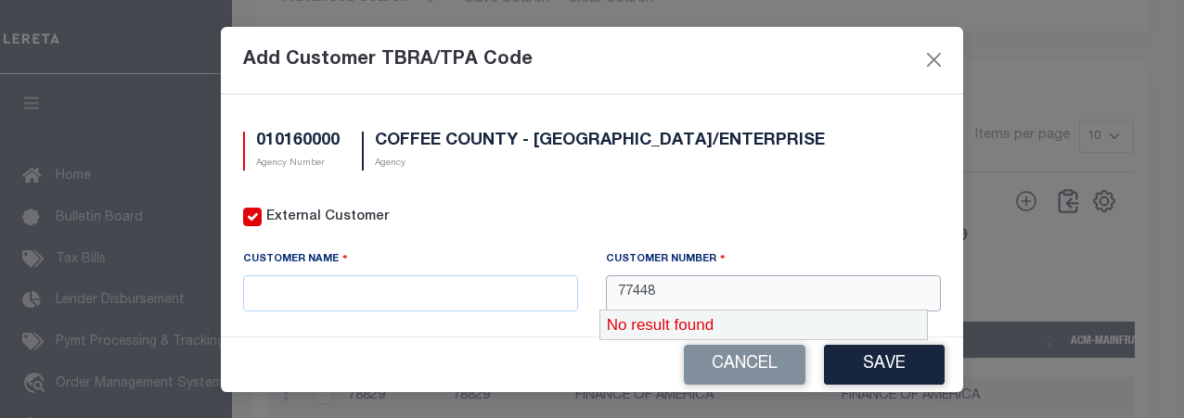
click at [717, 320] on div "No result found" at bounding box center [763, 326] width 327 height 30
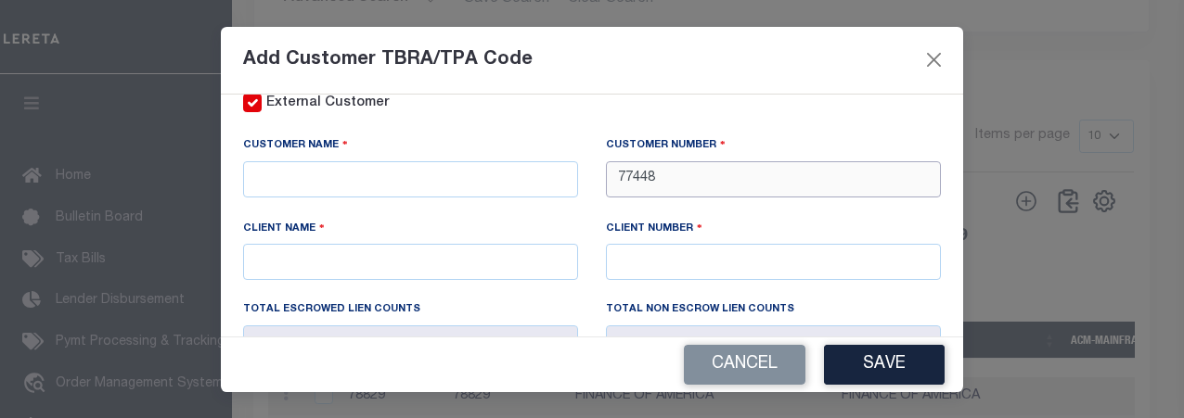
scroll to position [186, 0]
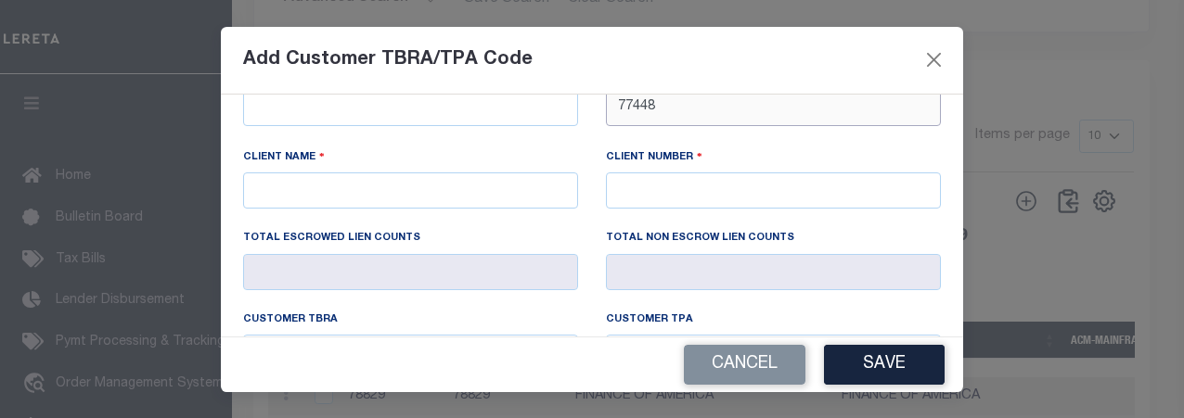
type input "77448"
click at [693, 189] on input "text" at bounding box center [773, 191] width 335 height 36
type input "77447"
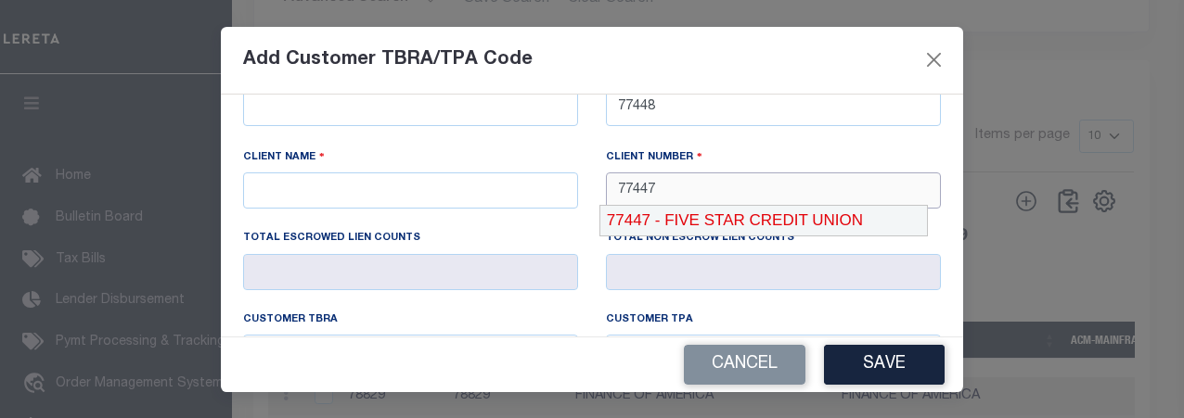
click at [751, 226] on div "77447 - FIVE STAR CREDIT UNION" at bounding box center [763, 221] width 327 height 30
type input "FIVE STAR CREDIT UNION"
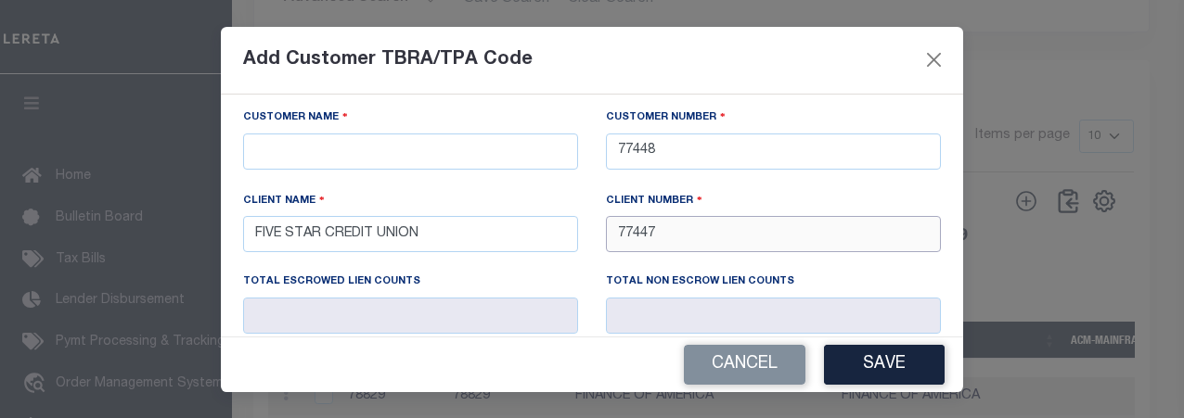
scroll to position [93, 0]
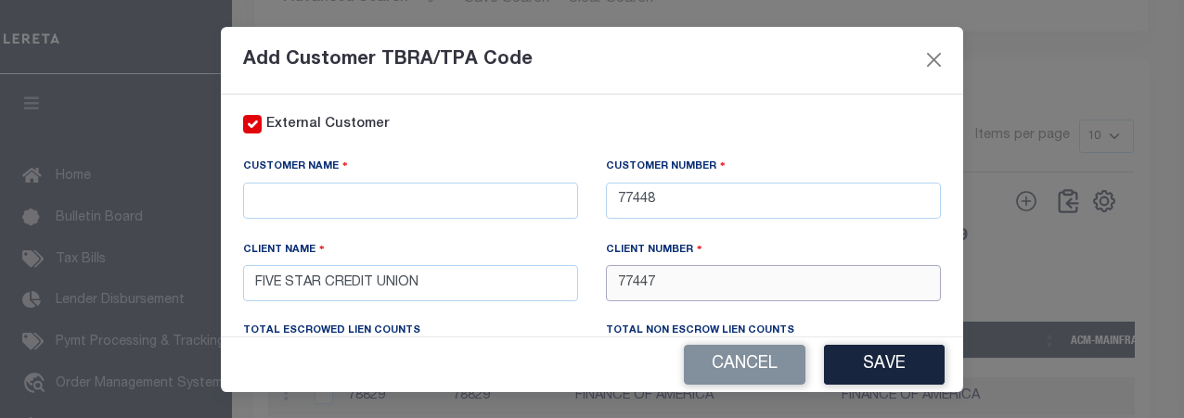
type input "77447"
drag, startPoint x: 445, startPoint y: 280, endPoint x: 273, endPoint y: 275, distance: 172.6
click at [244, 269] on input "FIVE STAR CREDIT UNION" at bounding box center [410, 283] width 335 height 36
click at [349, 197] on input "text" at bounding box center [410, 201] width 335 height 36
paste input "FIVE STAR CREDIT UNION"
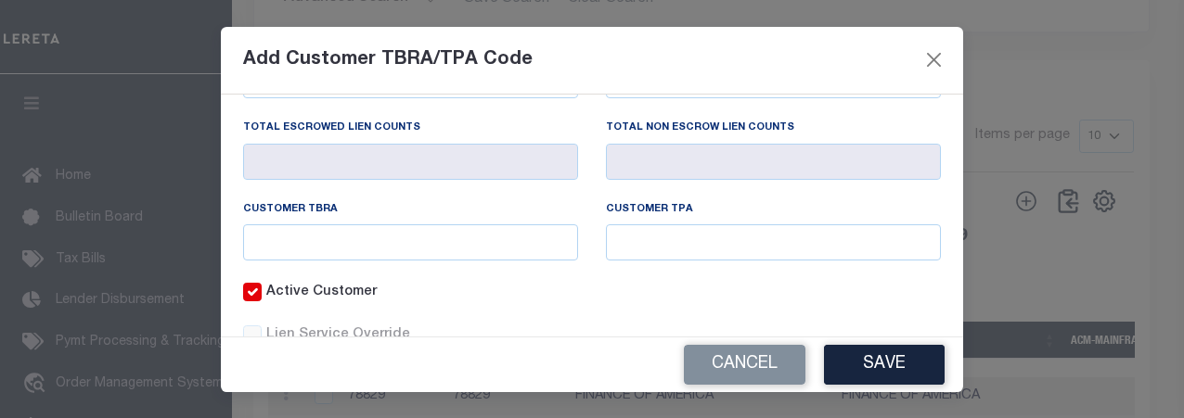
scroll to position [353, 0]
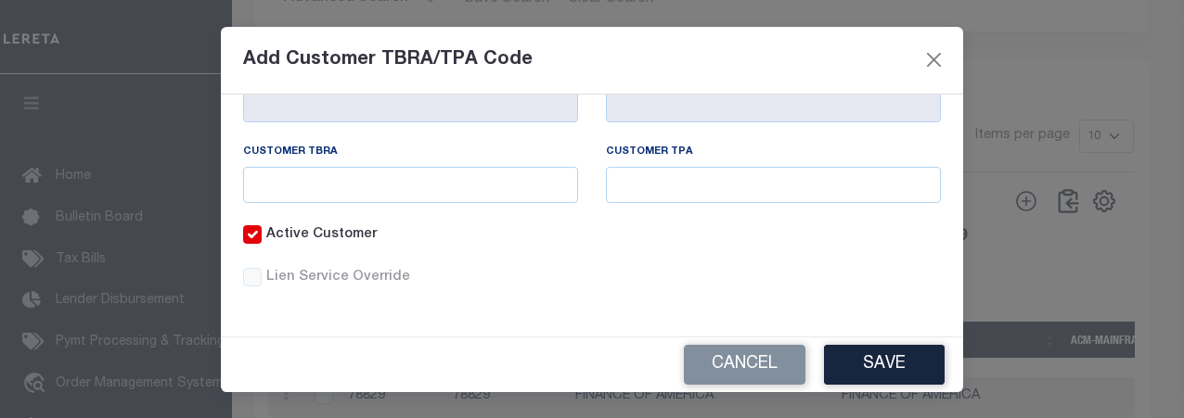
type input "FIVE STAR CREDIT UNION"
click at [410, 186] on input "text" at bounding box center [410, 185] width 335 height 36
type input "5113"
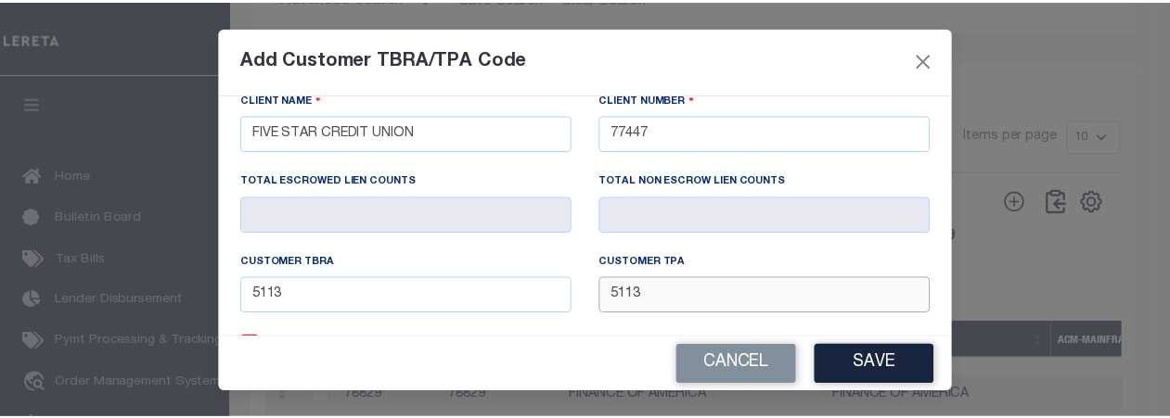
scroll to position [261, 0]
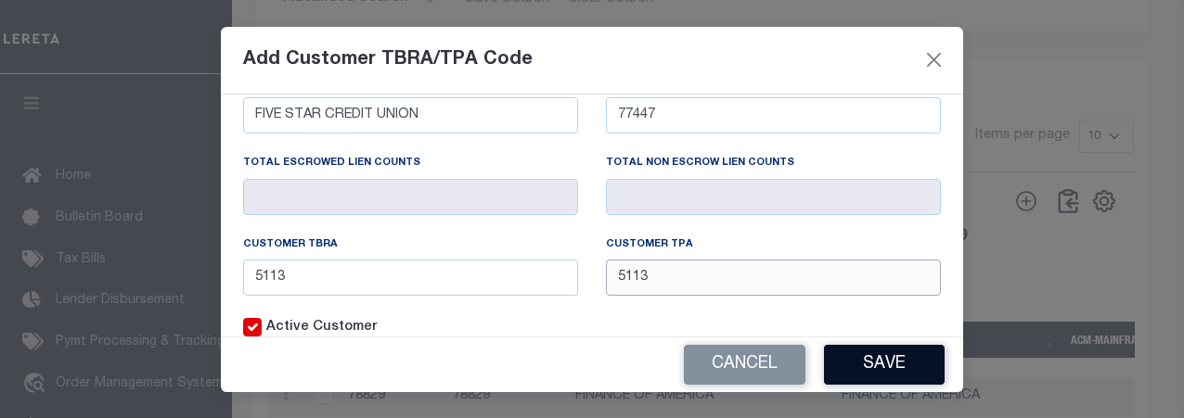
type input "5113"
drag, startPoint x: 854, startPoint y: 354, endPoint x: 623, endPoint y: 411, distance: 237.8
click at [855, 352] on button "Save" at bounding box center [884, 365] width 121 height 40
